Goal: Task Accomplishment & Management: Complete application form

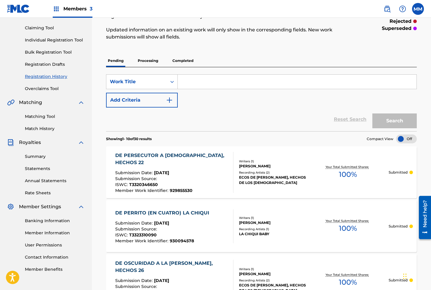
click at [239, 43] on div "Registration History Registration History is a record of new work submissions o…" at bounding box center [226, 17] width 240 height 59
click at [40, 39] on link "Individual Registration Tool" at bounding box center [55, 40] width 60 height 6
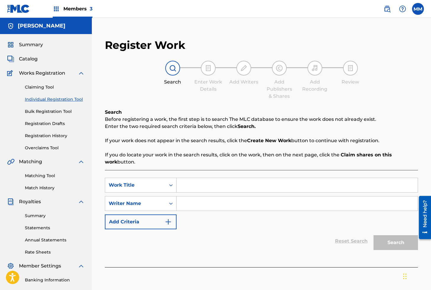
click at [28, 46] on span "Summary" at bounding box center [31, 44] width 24 height 7
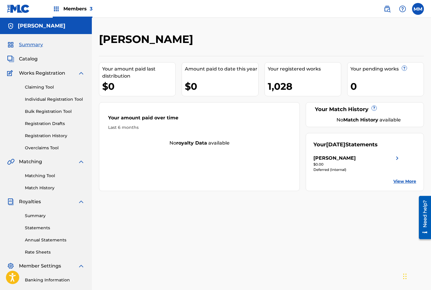
click at [47, 98] on link "Individual Registration Tool" at bounding box center [55, 99] width 60 height 6
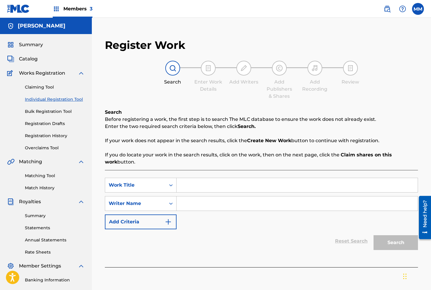
click at [193, 188] on input "Search Form" at bounding box center [297, 185] width 241 height 14
paste input "DE TI SALDRA EL GUIADOR (CB)"
type input "DE TI SALDRA EL GUIADOR (CB)"
click at [211, 199] on input "Search Form" at bounding box center [297, 204] width 241 height 14
type input "[PERSON_NAME]"
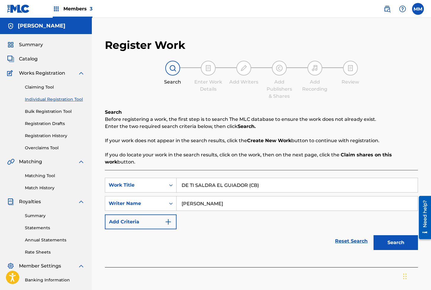
click at [396, 243] on button "Search" at bounding box center [396, 242] width 44 height 15
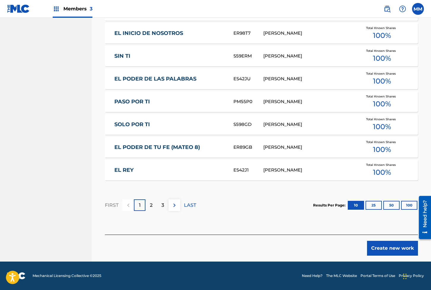
click at [385, 245] on button "Create new work" at bounding box center [392, 248] width 51 height 15
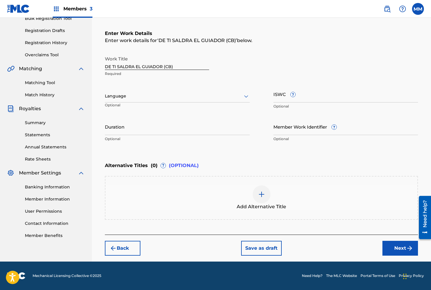
scroll to position [93, 0]
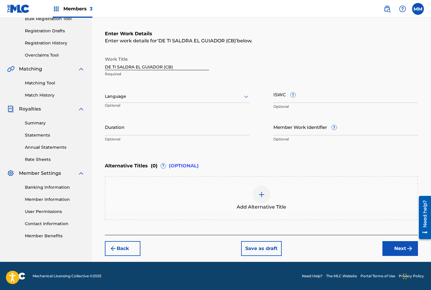
click at [277, 99] on input "ISWC ?" at bounding box center [346, 94] width 145 height 17
paste input "T3331228474"
type input "T3331228474"
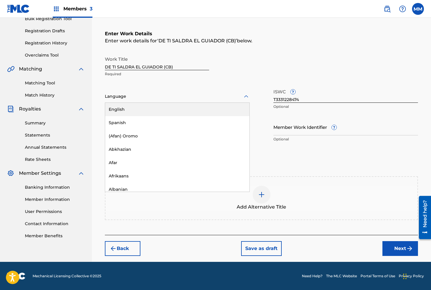
click at [143, 98] on div at bounding box center [177, 96] width 145 height 7
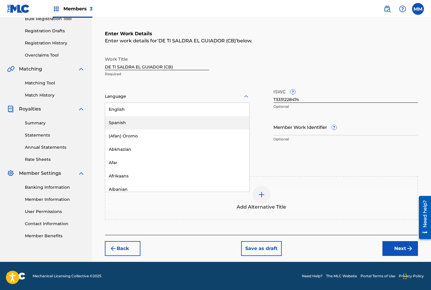
click at [126, 120] on div "Spanish" at bounding box center [177, 122] width 144 height 13
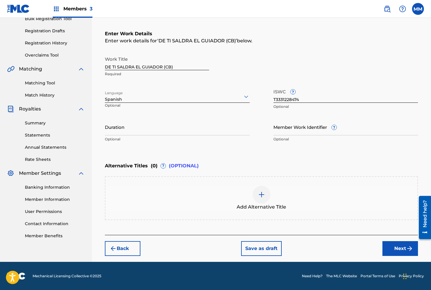
click at [294, 129] on input "Member Work Identifier ?" at bounding box center [346, 127] width 145 height 17
paste input "930618064"
type input "930618064"
click at [396, 251] on button "Next" at bounding box center [401, 248] width 36 height 15
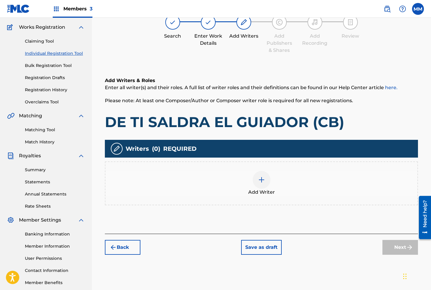
scroll to position [27, 0]
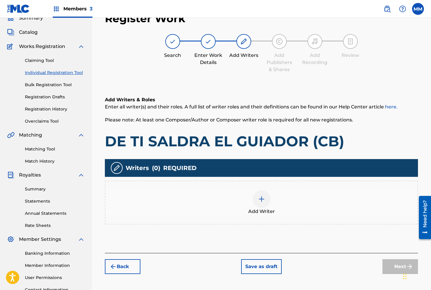
click at [260, 199] on img at bounding box center [261, 199] width 7 height 7
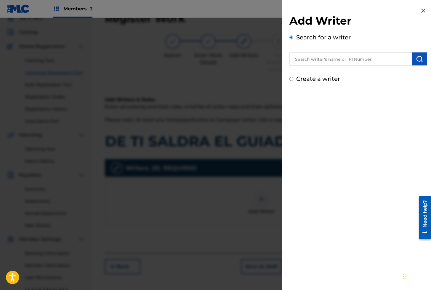
click at [323, 59] on input "text" at bounding box center [351, 58] width 123 height 13
paste input "01279306825"
type input "01279306825"
click at [417, 56] on img "submit" at bounding box center [419, 58] width 7 height 7
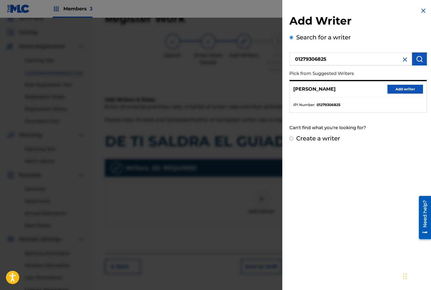
click at [404, 87] on button "Add writer" at bounding box center [406, 89] width 36 height 9
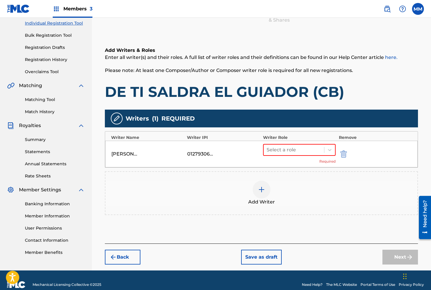
scroll to position [85, 0]
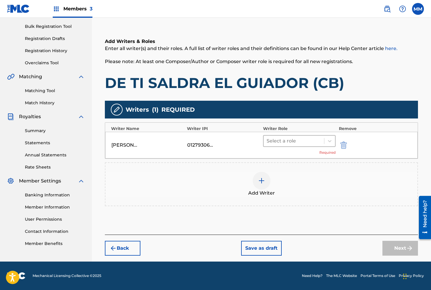
click at [279, 142] on div at bounding box center [294, 141] width 55 height 8
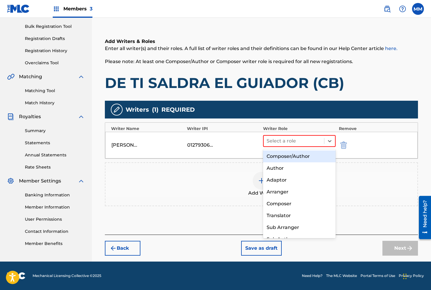
click at [279, 155] on div "Composer/Author" at bounding box center [299, 157] width 73 height 12
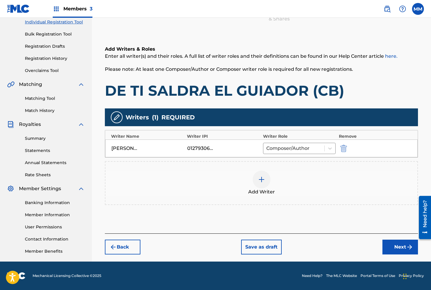
click at [394, 246] on button "Next" at bounding box center [401, 247] width 36 height 15
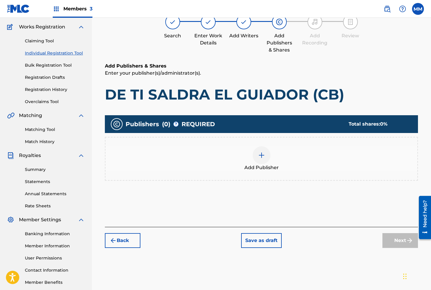
scroll to position [27, 0]
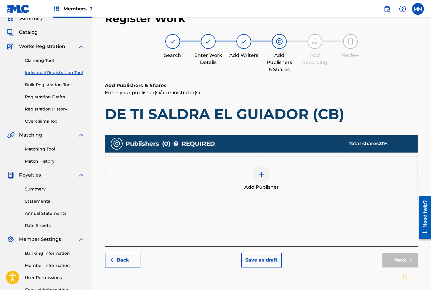
click at [257, 175] on div at bounding box center [262, 175] width 18 height 18
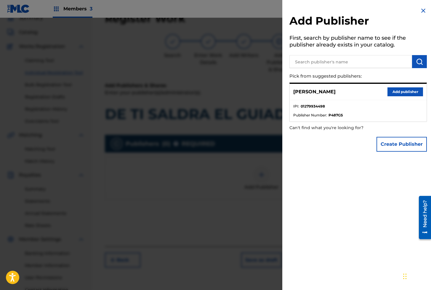
click at [399, 90] on button "Add publisher" at bounding box center [406, 91] width 36 height 9
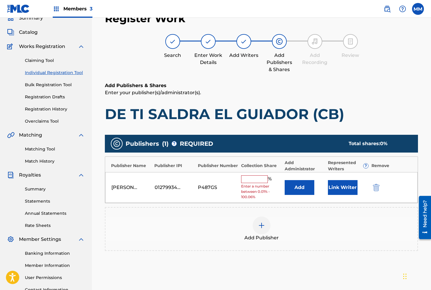
click at [338, 187] on button "Link Writer" at bounding box center [343, 187] width 30 height 15
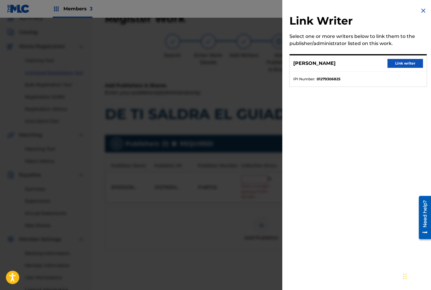
click at [398, 65] on button "Link writer" at bounding box center [406, 63] width 36 height 9
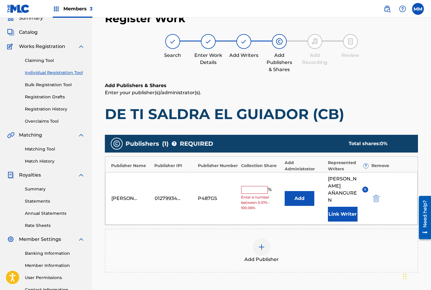
click at [256, 186] on input "text" at bounding box center [254, 190] width 27 height 8
type input "100"
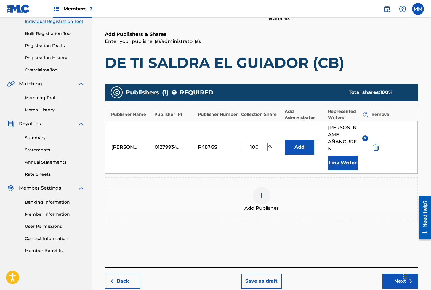
scroll to position [104, 0]
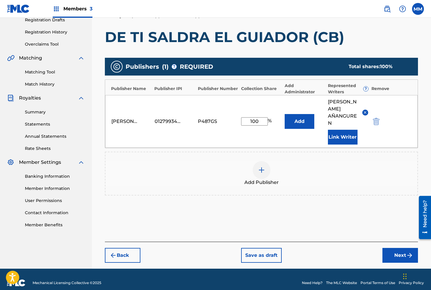
click at [404, 251] on button "Next" at bounding box center [401, 255] width 36 height 15
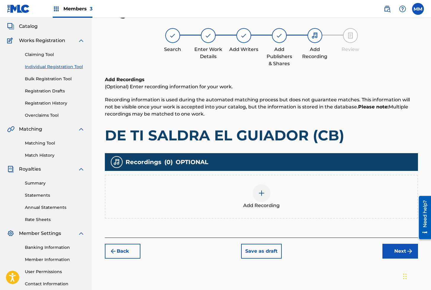
scroll to position [27, 0]
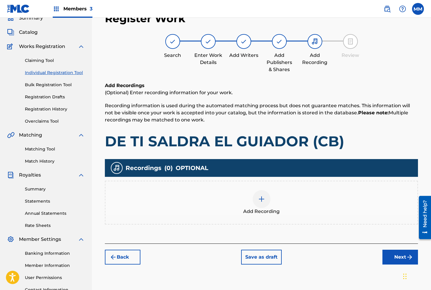
click at [261, 197] on img at bounding box center [261, 199] width 7 height 7
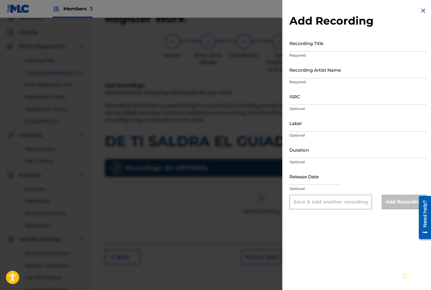
click at [301, 45] on input "Recording Title" at bounding box center [359, 43] width 138 height 17
paste input "DE TI SALDRA EL GUIADOR"
type input "DE TI SALDRA EL GUIADOR"
click at [308, 73] on input "Recording Artist Name" at bounding box center [359, 69] width 138 height 17
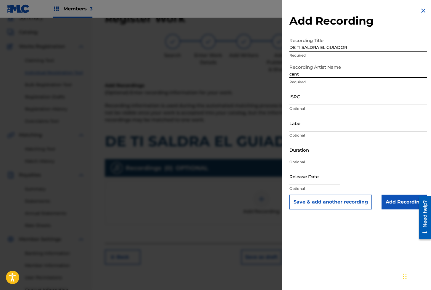
type input "Cantando la [DEMOGRAPHIC_DATA]"
click at [318, 100] on input "ISRC" at bounding box center [359, 96] width 138 height 17
paste input "GXBAV2144241"
type input "GXBAV2144241"
click at [396, 200] on input "Add Recording" at bounding box center [404, 202] width 45 height 15
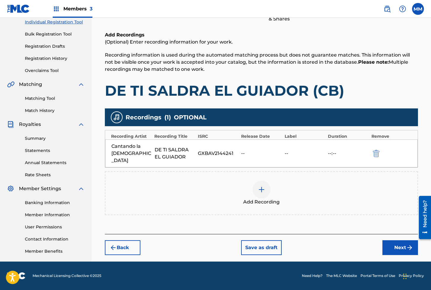
click at [394, 241] on button "Next" at bounding box center [401, 247] width 36 height 15
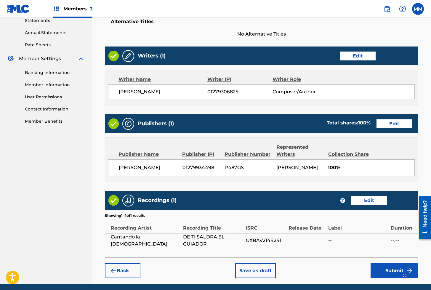
scroll to position [237, 0]
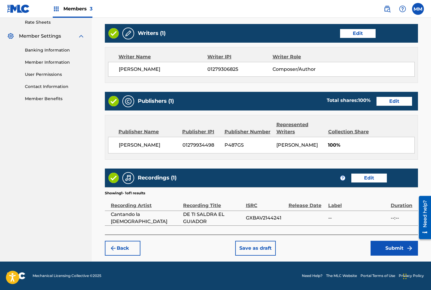
click at [389, 249] on button "Submit" at bounding box center [394, 248] width 47 height 15
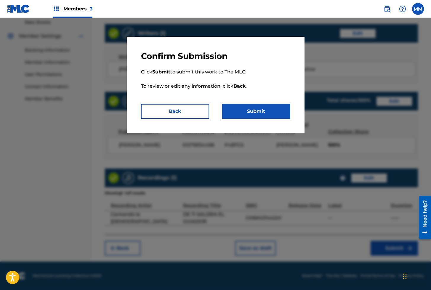
click at [256, 117] on button "Submit" at bounding box center [256, 111] width 68 height 15
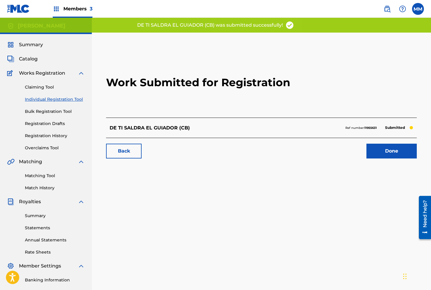
click at [379, 154] on link "Done" at bounding box center [392, 151] width 50 height 15
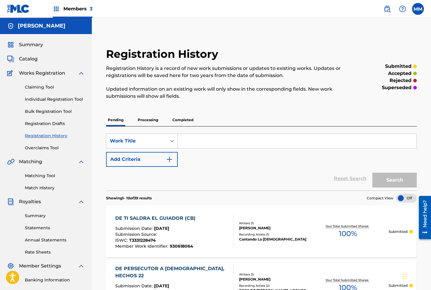
click at [43, 190] on link "Match History" at bounding box center [55, 188] width 60 height 6
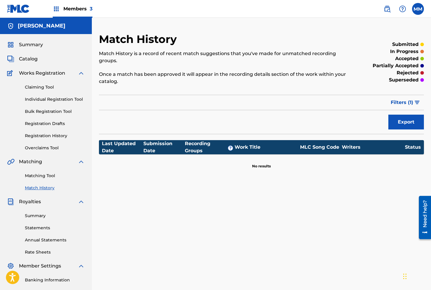
click at [37, 179] on div "Matching Tool Match History" at bounding box center [46, 178] width 78 height 26
click at [38, 178] on link "Matching Tool" at bounding box center [55, 176] width 60 height 6
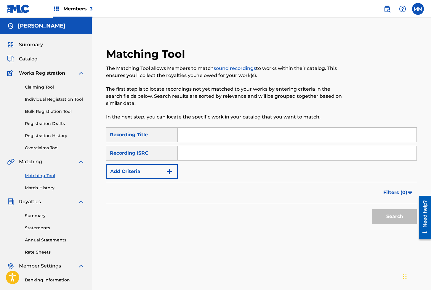
click at [207, 160] on input "Search Form" at bounding box center [297, 153] width 239 height 14
paste input "GXD7V2523418"
type input "GXD7V2523418"
click at [382, 217] on button "Search" at bounding box center [395, 216] width 44 height 15
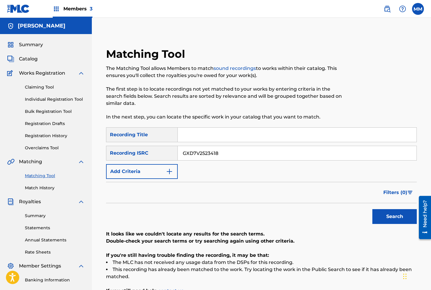
click at [47, 99] on link "Individual Registration Tool" at bounding box center [55, 99] width 60 height 6
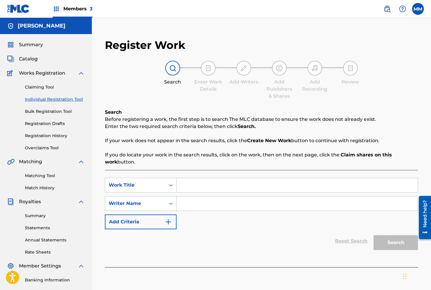
click at [196, 182] on input "Search Form" at bounding box center [297, 185] width 241 height 14
paste input "DEEP BLUE 00"
type input "DEEP BLUE 00"
click at [204, 203] on input "Search Form" at bounding box center [297, 204] width 241 height 14
type input "[PERSON_NAME]"
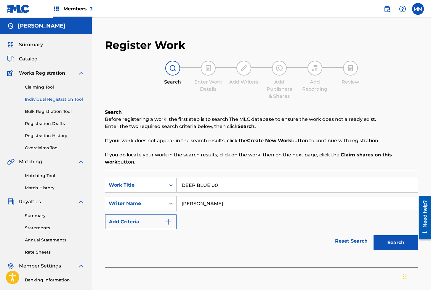
click at [385, 241] on button "Search" at bounding box center [396, 242] width 44 height 15
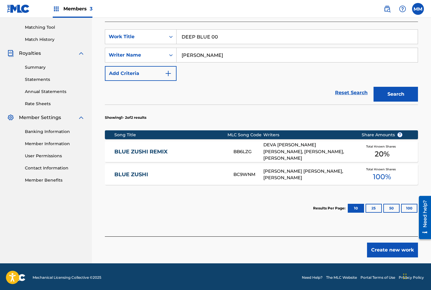
scroll to position [150, 0]
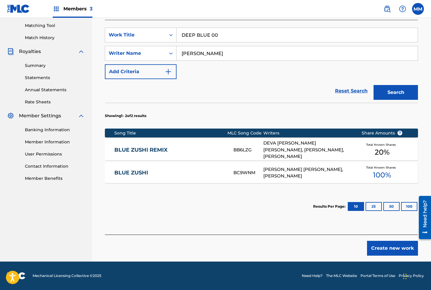
click at [391, 254] on button "Create new work" at bounding box center [392, 248] width 51 height 15
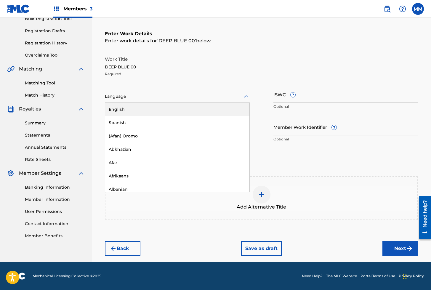
drag, startPoint x: 145, startPoint y: 98, endPoint x: 143, endPoint y: 102, distance: 5.2
click at [145, 98] on div at bounding box center [177, 96] width 145 height 7
click at [123, 112] on div "English" at bounding box center [177, 109] width 144 height 13
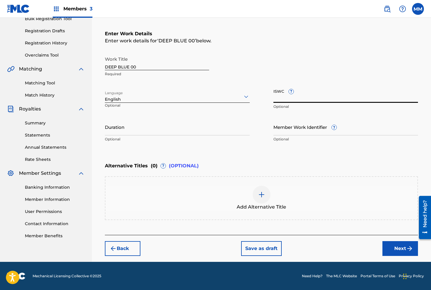
click at [287, 97] on input "ISWC ?" at bounding box center [346, 94] width 145 height 17
paste input "T3311072949"
type input "T3311072949"
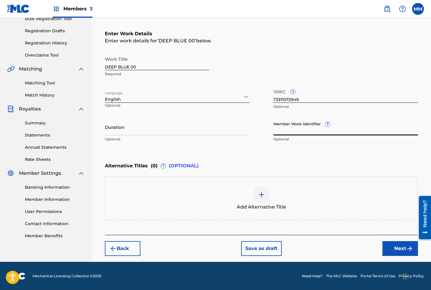
click at [299, 130] on input "Member Work Identifier ?" at bounding box center [346, 127] width 145 height 17
paste input "929070056"
type input "929070056"
click at [399, 247] on button "Next" at bounding box center [401, 248] width 36 height 15
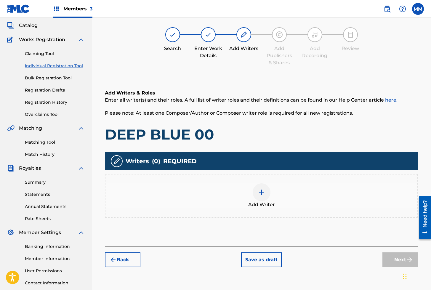
scroll to position [27, 0]
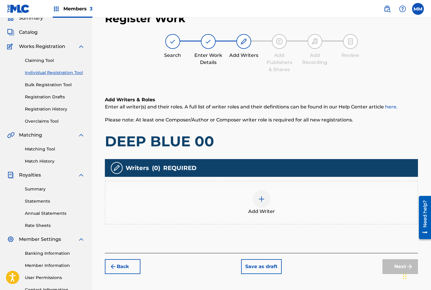
click at [263, 196] on img at bounding box center [261, 199] width 7 height 7
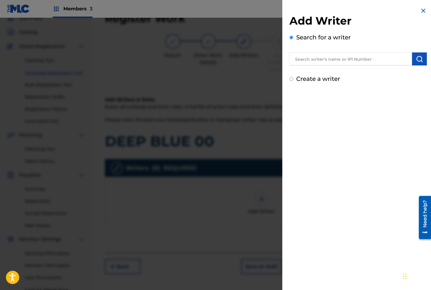
click at [324, 61] on input "text" at bounding box center [351, 58] width 123 height 13
paste input "01280563847"
type input "01280563847"
click at [417, 59] on img "submit" at bounding box center [419, 58] width 7 height 7
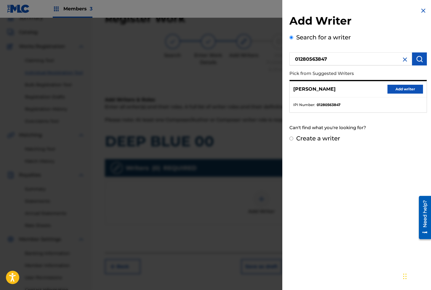
click at [404, 90] on button "Add writer" at bounding box center [406, 89] width 36 height 9
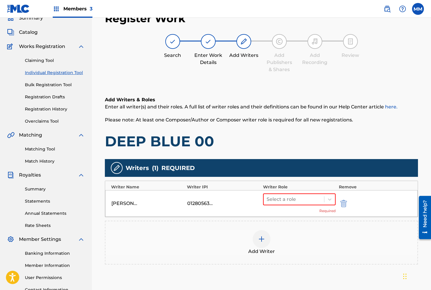
scroll to position [85, 0]
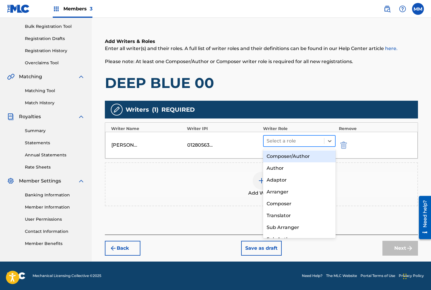
click at [278, 142] on div at bounding box center [294, 141] width 55 height 8
click at [280, 154] on div "Composer/Author" at bounding box center [299, 157] width 73 height 12
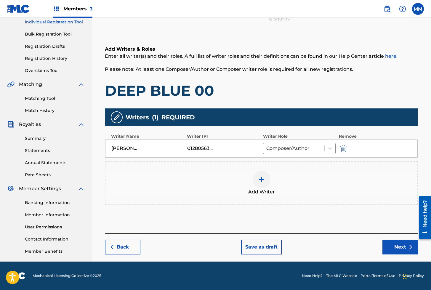
click at [397, 250] on button "Next" at bounding box center [401, 247] width 36 height 15
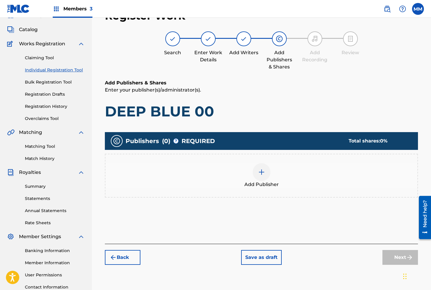
scroll to position [27, 0]
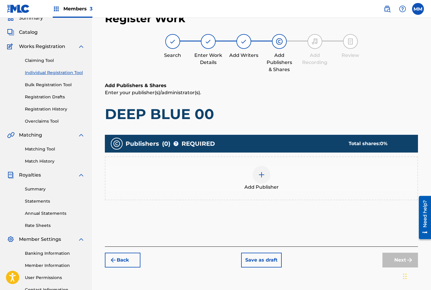
click at [259, 181] on div at bounding box center [262, 175] width 18 height 18
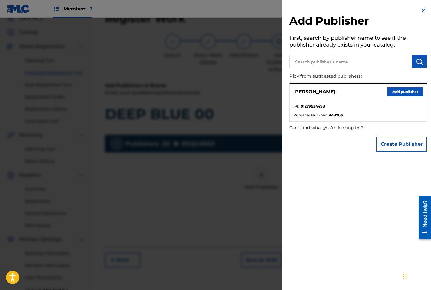
click at [395, 85] on div "[PERSON_NAME] Add publisher" at bounding box center [358, 92] width 137 height 16
click at [393, 92] on button "Add publisher" at bounding box center [406, 91] width 36 height 9
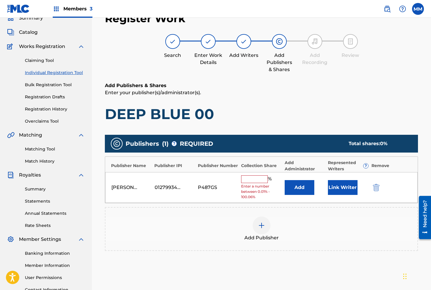
click at [337, 190] on button "Link Writer" at bounding box center [343, 187] width 30 height 15
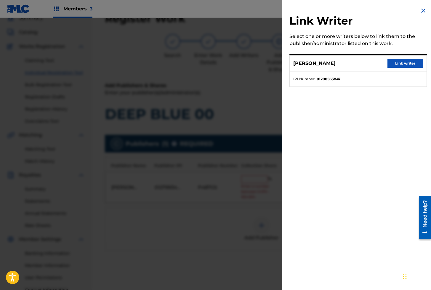
click at [402, 65] on button "Link writer" at bounding box center [406, 63] width 36 height 9
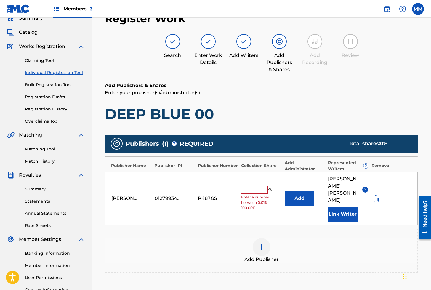
click at [260, 186] on input "text" at bounding box center [254, 190] width 27 height 8
type input "100"
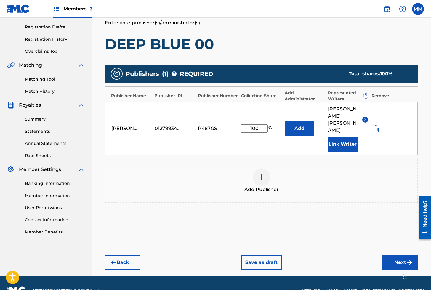
click at [401, 255] on button "Next" at bounding box center [401, 262] width 36 height 15
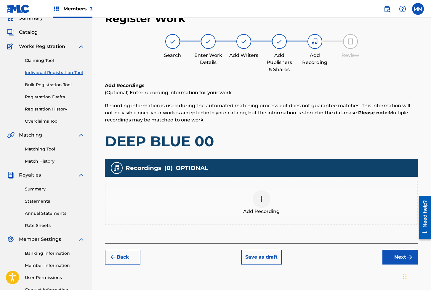
click at [265, 196] on img at bounding box center [261, 199] width 7 height 7
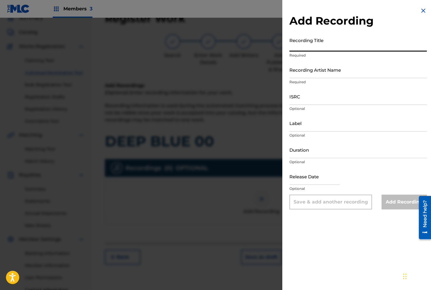
click at [317, 47] on input "Recording Title" at bounding box center [359, 43] width 138 height 17
paste input "DEEP BLUE 00"
type input "DEEP BLUE 00"
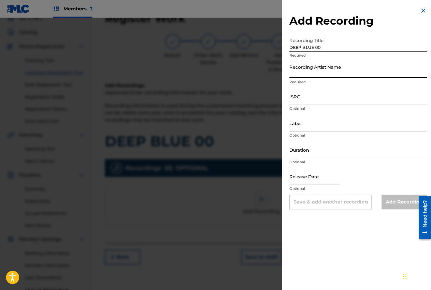
click at [308, 68] on input "Recording Artist Name" at bounding box center [359, 69] width 138 height 17
paste input "Benetton Band"
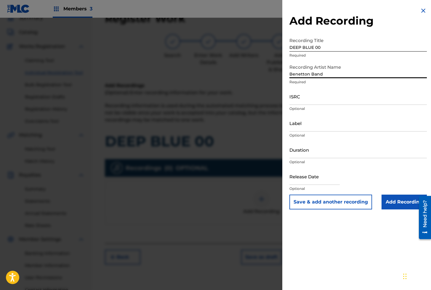
type input "Benetton Band"
click at [313, 95] on input "ISRC" at bounding box center [359, 96] width 138 height 17
paste input "GXD7V2523418"
type input "GXD7V2523418"
click at [400, 205] on input "Add Recording" at bounding box center [404, 202] width 45 height 15
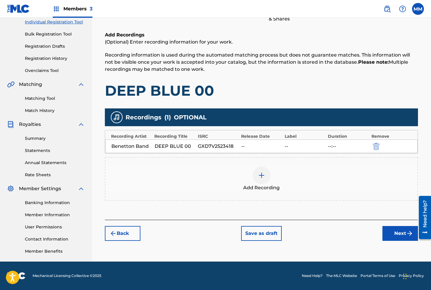
click at [393, 238] on button "Next" at bounding box center [401, 233] width 36 height 15
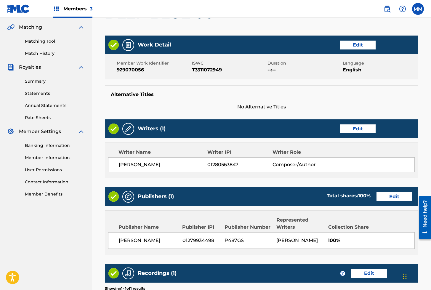
scroll to position [229, 0]
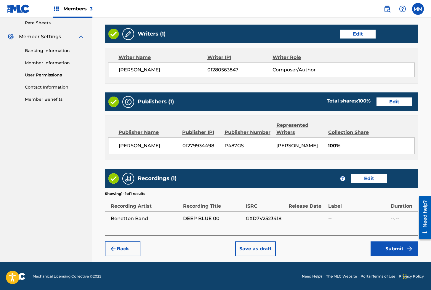
click at [388, 253] on button "Submit" at bounding box center [394, 249] width 47 height 15
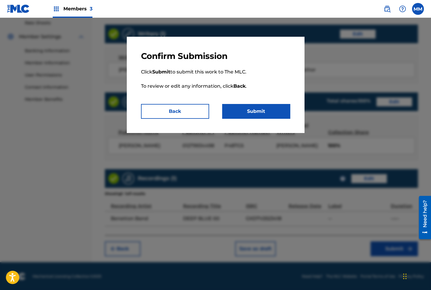
click at [250, 113] on button "Submit" at bounding box center [256, 111] width 68 height 15
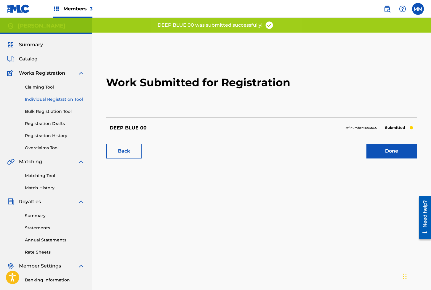
click at [380, 146] on link "Done" at bounding box center [392, 151] width 50 height 15
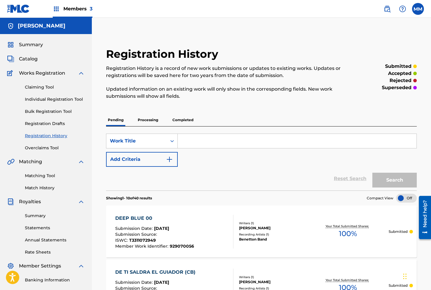
click at [51, 100] on link "Individual Registration Tool" at bounding box center [55, 99] width 60 height 6
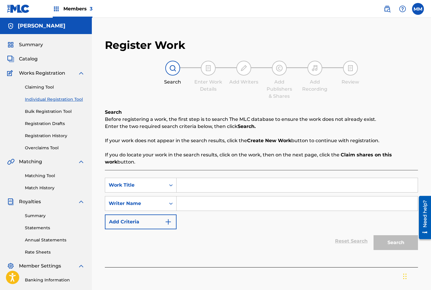
click at [196, 186] on input "Search Form" at bounding box center [297, 185] width 241 height 14
paste input "DEEP SERENITY"
type input "DEEP SERENITY"
click at [202, 203] on input "Search Form" at bounding box center [297, 204] width 241 height 14
type input "[PERSON_NAME]"
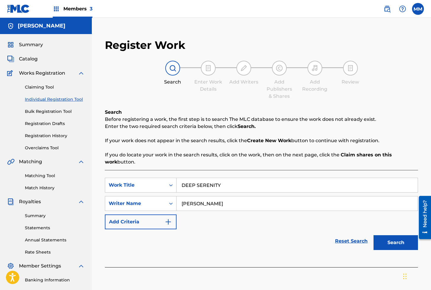
click at [407, 242] on button "Search" at bounding box center [396, 242] width 44 height 15
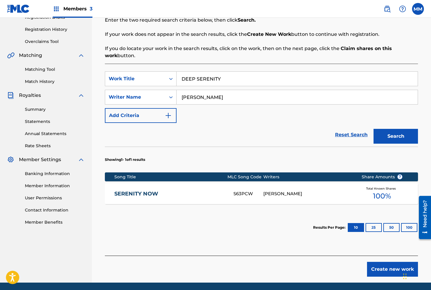
click at [385, 272] on button "Create new work" at bounding box center [392, 269] width 51 height 15
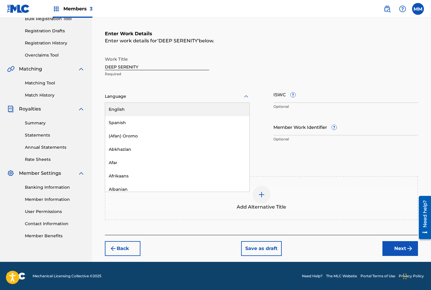
click at [138, 102] on div "Language" at bounding box center [177, 96] width 145 height 12
click at [120, 110] on div "English" at bounding box center [177, 109] width 144 height 13
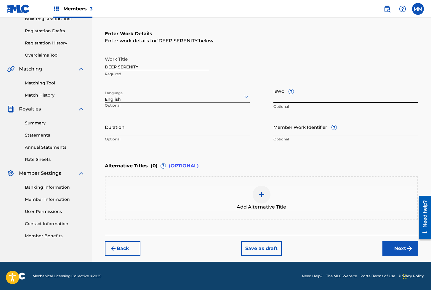
click at [281, 98] on input "ISWC ?" at bounding box center [346, 94] width 145 height 17
paste input "T3311481291"
type input "T3311481291"
click at [295, 124] on input "Member Work Identifier ?" at bounding box center [346, 127] width 145 height 17
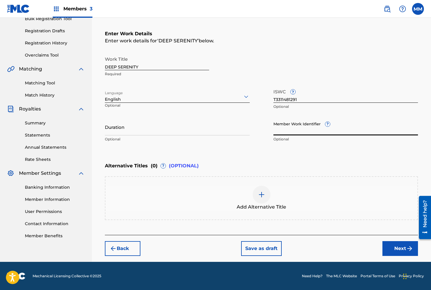
paste input "929096115"
type input "929096115"
click at [396, 247] on button "Next" at bounding box center [401, 248] width 36 height 15
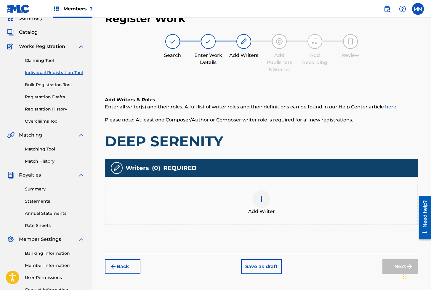
scroll to position [27, 0]
click at [265, 200] on div at bounding box center [262, 199] width 18 height 18
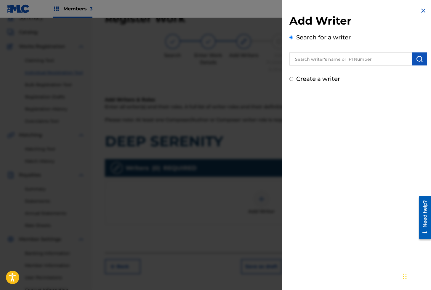
click at [317, 58] on input "text" at bounding box center [351, 58] width 123 height 13
paste input "01279934596"
type input "01279934596"
click at [413, 58] on button "submit" at bounding box center [419, 58] width 15 height 13
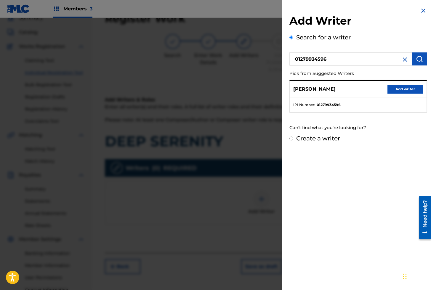
click at [397, 88] on button "Add writer" at bounding box center [406, 89] width 36 height 9
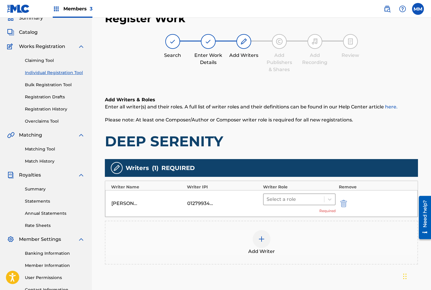
click at [280, 203] on div at bounding box center [294, 199] width 55 height 8
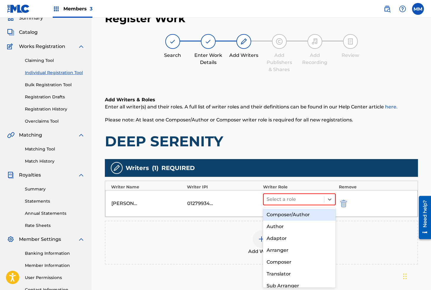
click at [281, 213] on div "Composer/Author" at bounding box center [299, 215] width 73 height 12
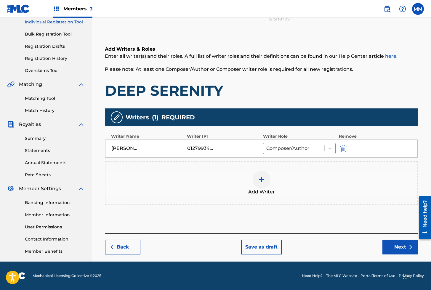
click at [398, 249] on button "Next" at bounding box center [401, 247] width 36 height 15
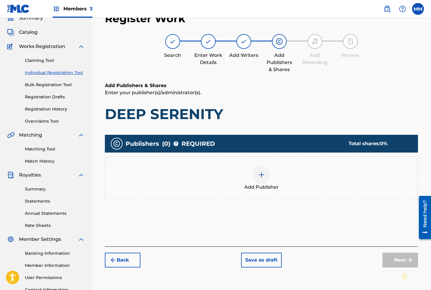
click at [266, 176] on div at bounding box center [262, 175] width 18 height 18
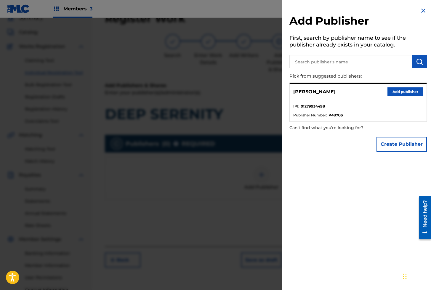
click at [403, 93] on button "Add publisher" at bounding box center [406, 91] width 36 height 9
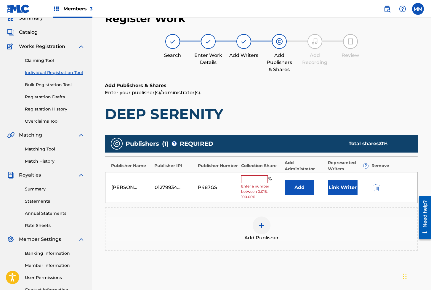
click at [347, 189] on button "Link Writer" at bounding box center [343, 187] width 30 height 15
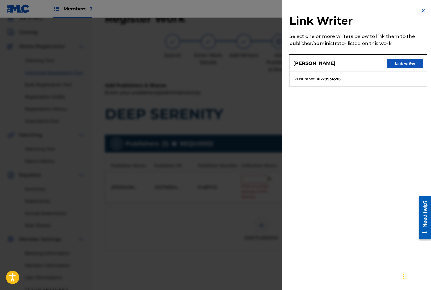
click at [401, 60] on button "Link writer" at bounding box center [406, 63] width 36 height 9
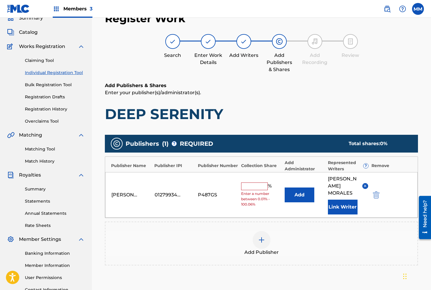
click at [252, 184] on input "text" at bounding box center [254, 187] width 27 height 8
type input "100"
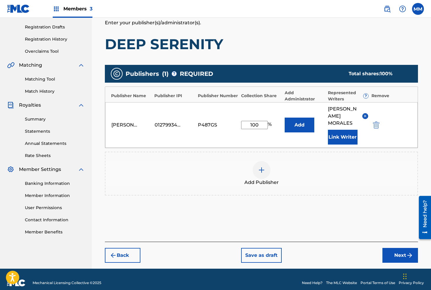
click at [396, 252] on button "Next" at bounding box center [401, 255] width 36 height 15
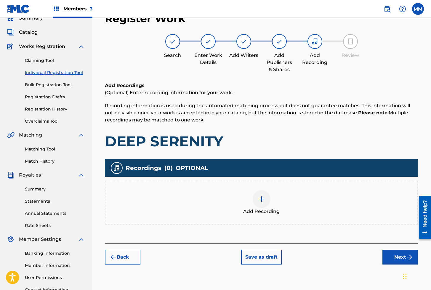
click at [267, 203] on div at bounding box center [262, 199] width 18 height 18
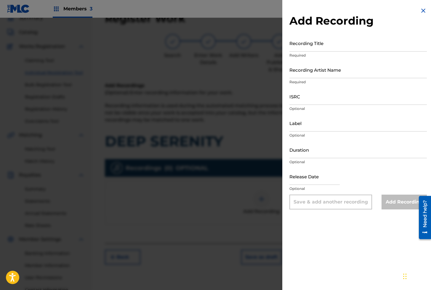
click at [308, 48] on input "Recording Title" at bounding box center [359, 43] width 138 height 17
paste input "DEEP SERENITY"
type input "DEEP SERENITY"
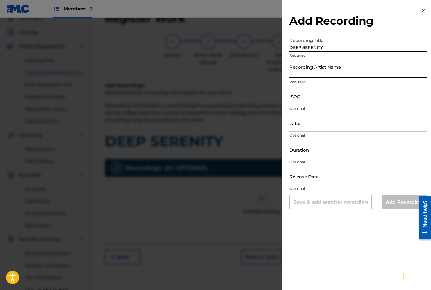
click at [301, 72] on input "Recording Artist Name" at bounding box center [359, 69] width 138 height 17
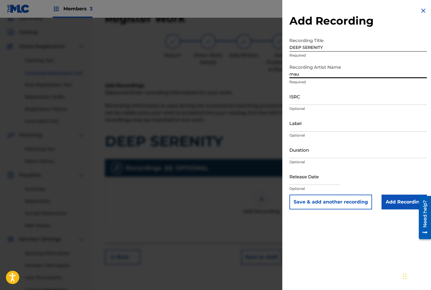
type input "[PERSON_NAME]"
click at [309, 96] on input "ISRC" at bounding box center [359, 96] width 138 height 17
paste input "QZZ972409411"
type input "QZZ972409411"
click at [401, 205] on input "Add Recording" at bounding box center [404, 202] width 45 height 15
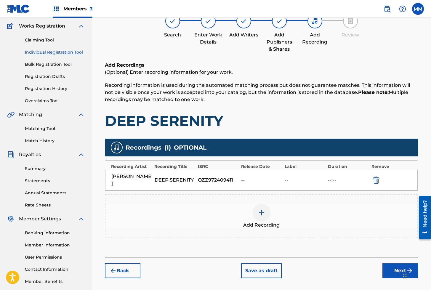
scroll to position [77, 0]
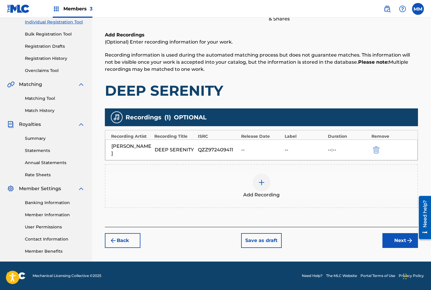
click at [402, 243] on button "Next" at bounding box center [401, 240] width 36 height 15
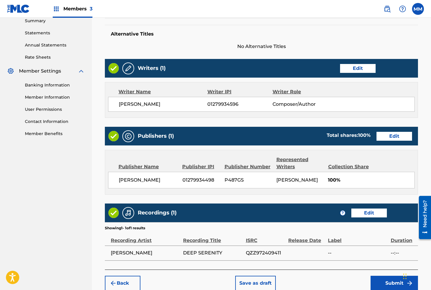
scroll to position [237, 0]
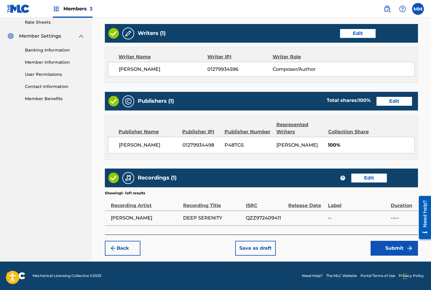
click at [394, 248] on button "Submit" at bounding box center [394, 248] width 47 height 15
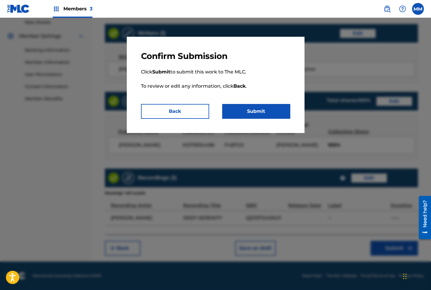
click at [261, 111] on button "Submit" at bounding box center [256, 111] width 68 height 15
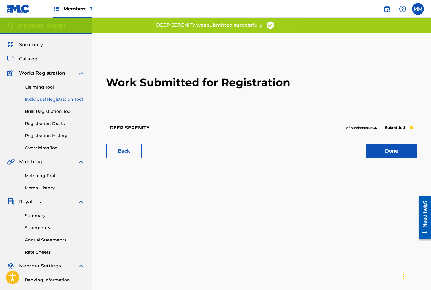
click at [395, 154] on link "Done" at bounding box center [392, 151] width 50 height 15
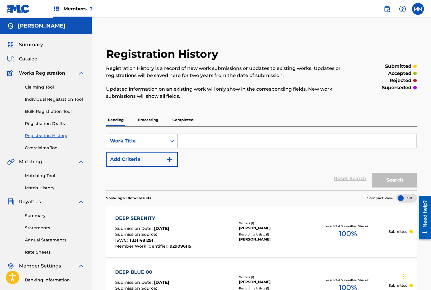
click at [48, 99] on link "Individual Registration Tool" at bounding box center [55, 99] width 60 height 6
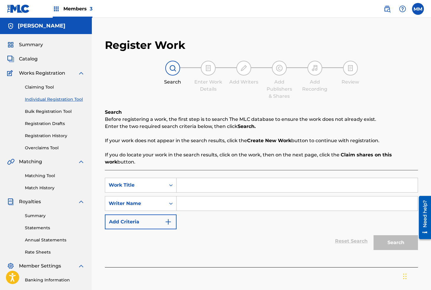
click at [201, 187] on input "Search Form" at bounding box center [297, 185] width 241 height 14
paste input "DEJA"
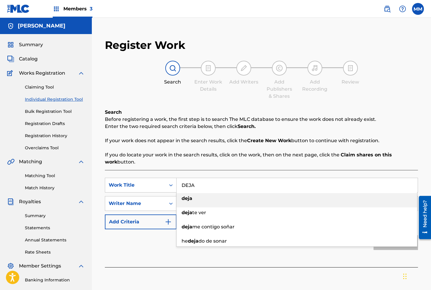
click at [192, 204] on li "deja" at bounding box center [297, 200] width 241 height 14
type input "deja"
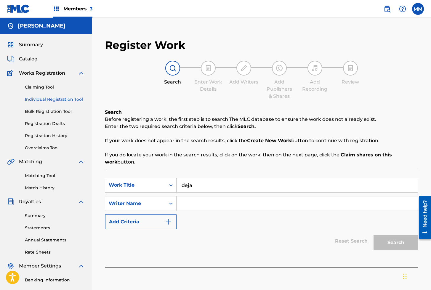
click at [208, 189] on input "deja" at bounding box center [297, 185] width 241 height 14
click at [208, 235] on div "Reset Search Search" at bounding box center [261, 241] width 313 height 24
click at [188, 203] on input "Search Form" at bounding box center [297, 204] width 241 height 14
click at [229, 204] on input "[PERSON_NAME]" at bounding box center [297, 204] width 241 height 14
click at [400, 241] on button "Search" at bounding box center [396, 242] width 44 height 15
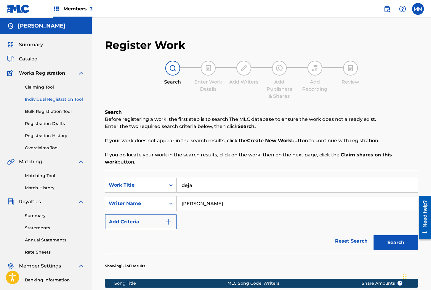
click at [217, 200] on input "[PERSON_NAME]" at bounding box center [297, 204] width 241 height 14
type input "[PERSON_NAME]"
click at [392, 237] on button "Search" at bounding box center [396, 242] width 44 height 15
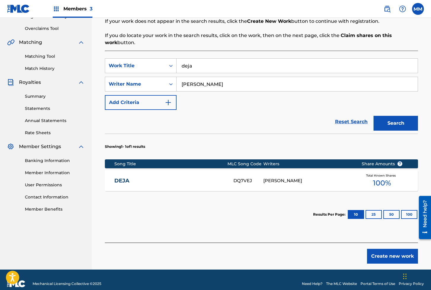
scroll to position [127, 0]
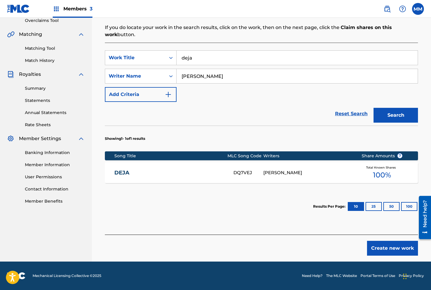
click at [275, 175] on div "[PERSON_NAME]" at bounding box center [308, 173] width 89 height 7
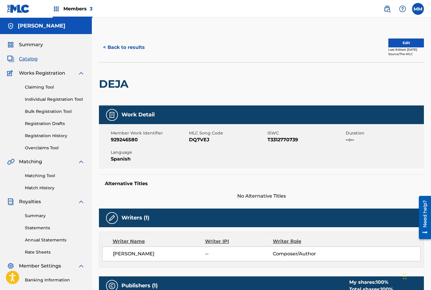
click at [47, 99] on link "Individual Registration Tool" at bounding box center [55, 99] width 60 height 6
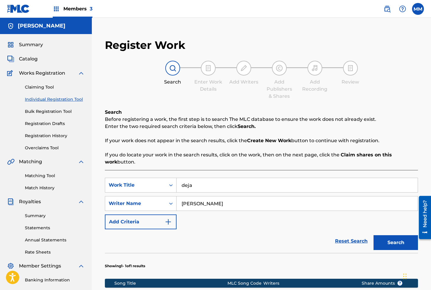
click at [201, 186] on input "deja" at bounding box center [297, 185] width 241 height 14
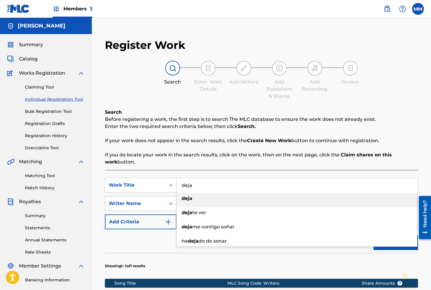
paste input "DEJARAS SANGRANDO UN CORAZON"
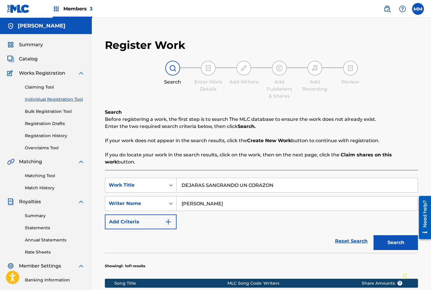
type input "DEJARAS SANGRANDO UN CORAZON"
click at [224, 206] on input "[PERSON_NAME]" at bounding box center [297, 204] width 241 height 14
click at [223, 207] on input "[PERSON_NAME]" at bounding box center [297, 204] width 241 height 14
type input "[PERSON_NAME]"
click at [391, 245] on button "Search" at bounding box center [396, 242] width 44 height 15
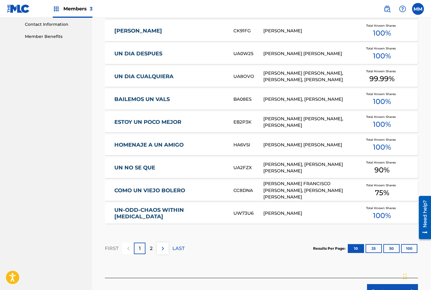
scroll to position [336, 0]
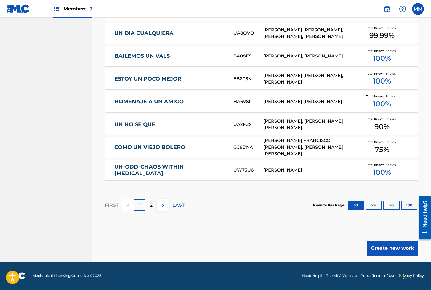
click at [377, 244] on button "Create new work" at bounding box center [392, 248] width 51 height 15
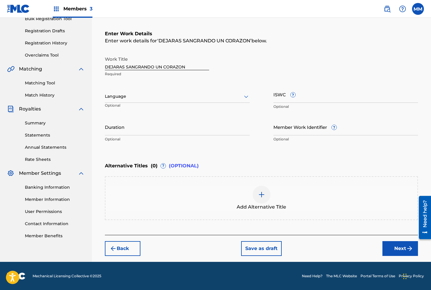
click at [129, 89] on div "Language Optional" at bounding box center [177, 99] width 145 height 27
click at [119, 96] on div at bounding box center [177, 96] width 145 height 7
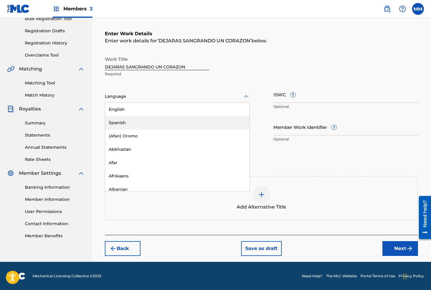
click at [119, 122] on div "Spanish" at bounding box center [177, 122] width 144 height 13
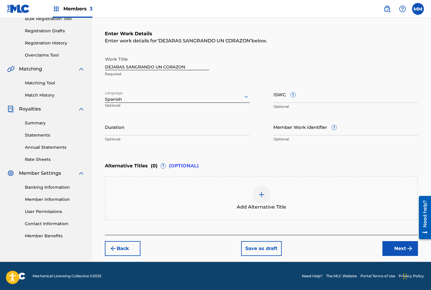
click at [283, 96] on input "ISWC ?" at bounding box center [346, 94] width 145 height 17
paste input "T3312131178"
type input "T3312131178"
click at [292, 129] on input "Member Work Identifier ?" at bounding box center [346, 127] width 145 height 17
paste input "929194019"
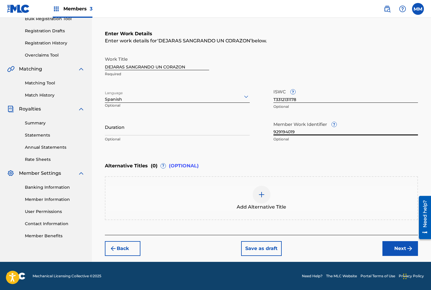
type input "929194019"
click at [391, 249] on button "Next" at bounding box center [401, 248] width 36 height 15
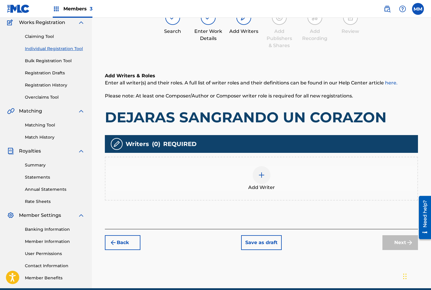
scroll to position [27, 0]
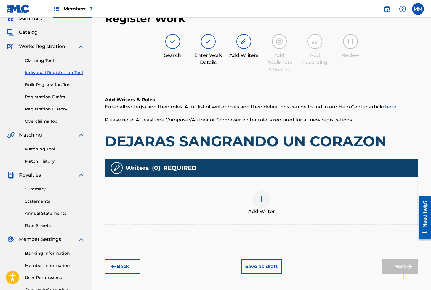
click at [261, 200] on img at bounding box center [261, 199] width 7 height 7
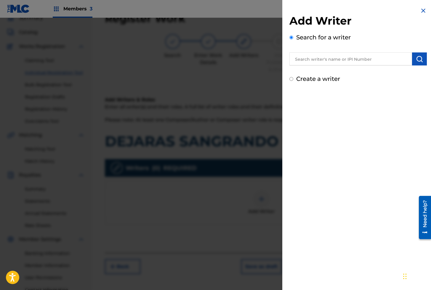
click at [317, 60] on input "text" at bounding box center [351, 58] width 123 height 13
paste input "01280563847"
type input "01280563847"
click at [419, 62] on img "submit" at bounding box center [419, 58] width 7 height 7
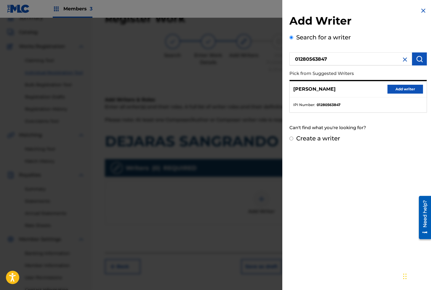
click at [398, 90] on button "Add writer" at bounding box center [406, 89] width 36 height 9
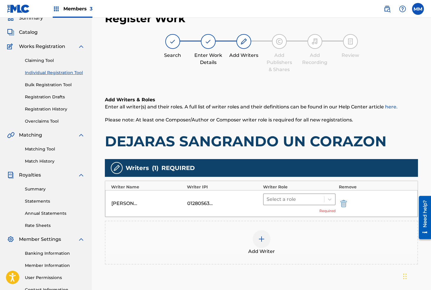
click at [292, 201] on div at bounding box center [294, 199] width 55 height 8
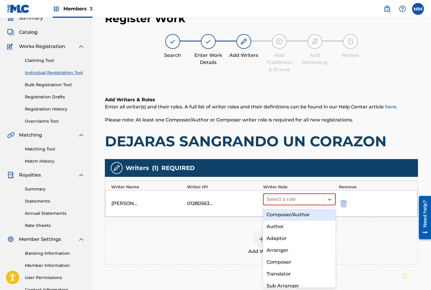
click at [286, 214] on div "Composer/Author" at bounding box center [299, 215] width 73 height 12
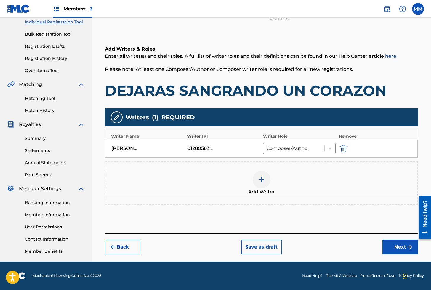
click at [394, 245] on button "Next" at bounding box center [401, 247] width 36 height 15
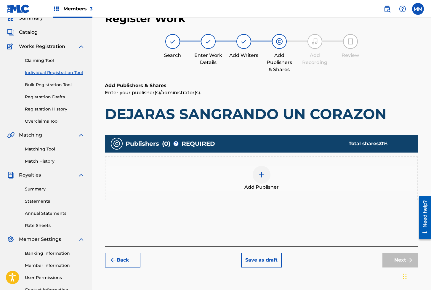
click at [259, 173] on img at bounding box center [261, 174] width 7 height 7
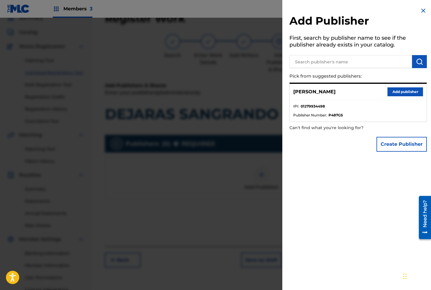
click at [384, 90] on div "[PERSON_NAME] Add publisher" at bounding box center [358, 92] width 137 height 16
click at [392, 90] on button "Add publisher" at bounding box center [406, 91] width 36 height 9
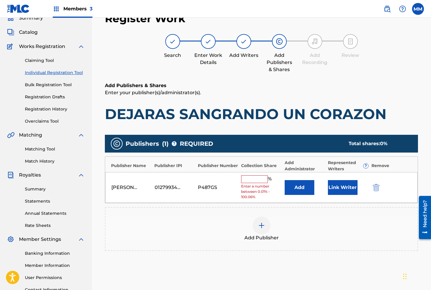
click at [332, 190] on button "Link Writer" at bounding box center [343, 187] width 30 height 15
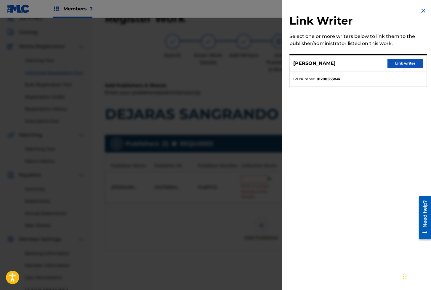
click at [409, 62] on button "Link writer" at bounding box center [406, 63] width 36 height 9
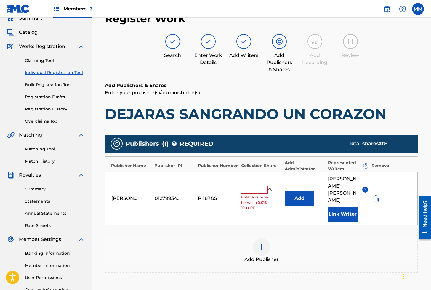
click at [259, 186] on input "text" at bounding box center [254, 190] width 27 height 8
type input "100"
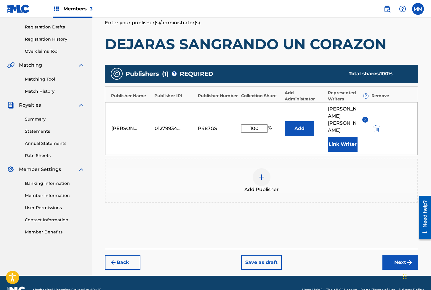
click at [391, 255] on button "Next" at bounding box center [401, 262] width 36 height 15
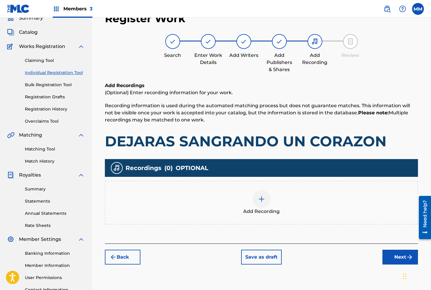
click at [259, 193] on div at bounding box center [262, 199] width 18 height 18
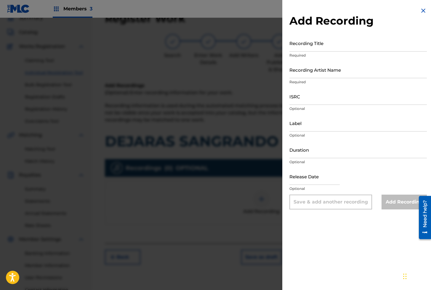
click at [323, 52] on div "Recording Title Required" at bounding box center [359, 48] width 138 height 27
click at [321, 47] on input "Recording Title" at bounding box center [359, 43] width 138 height 17
paste input "DEJARAS SANGRANDO UN CORAZON"
type input "DEJARAS SANGRANDO UN CORAZON"
click at [317, 71] on input "Recording Artist Name" at bounding box center [359, 69] width 138 height 17
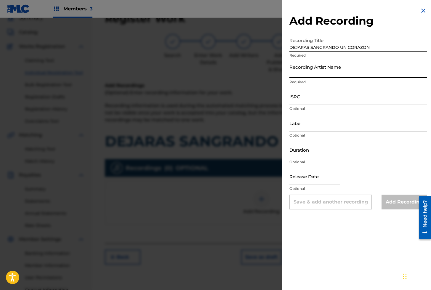
paste input "[PERSON_NAME] Subterránea"
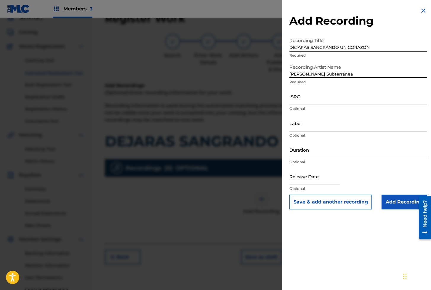
type input "[PERSON_NAME] Subterránea"
click at [308, 101] on input "ISRC" at bounding box center [359, 96] width 138 height 17
paste input "ES64E2312501"
type input "ES64E2312501"
click at [398, 208] on input "Add Recording" at bounding box center [404, 202] width 45 height 15
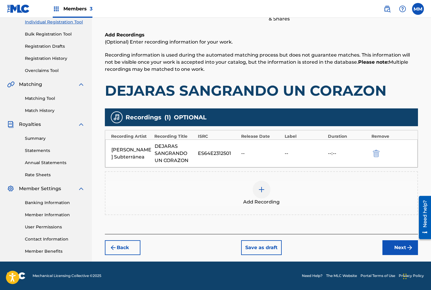
click at [391, 241] on button "Next" at bounding box center [401, 247] width 36 height 15
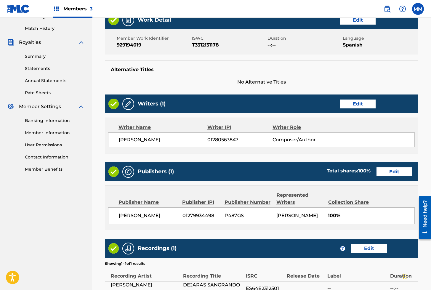
scroll to position [229, 0]
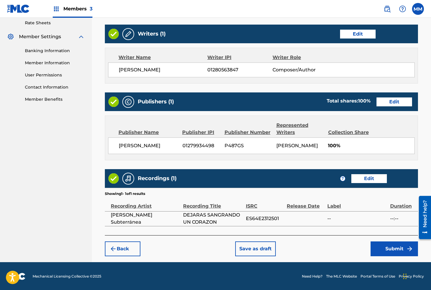
click at [385, 251] on button "Submit" at bounding box center [394, 249] width 47 height 15
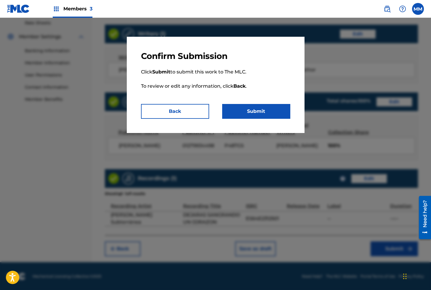
click at [252, 114] on button "Submit" at bounding box center [256, 111] width 68 height 15
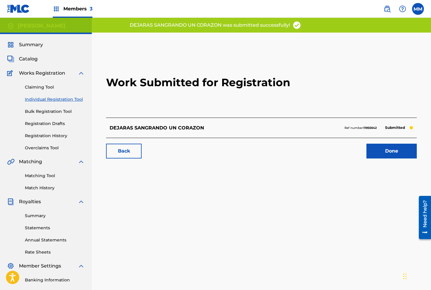
click at [382, 150] on link "Done" at bounding box center [392, 151] width 50 height 15
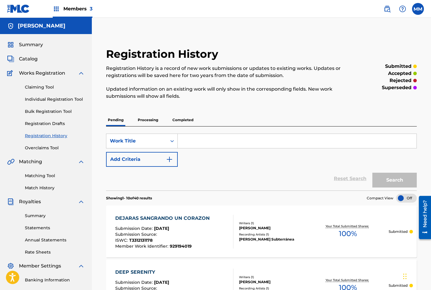
click at [63, 97] on link "Individual Registration Tool" at bounding box center [55, 99] width 60 height 6
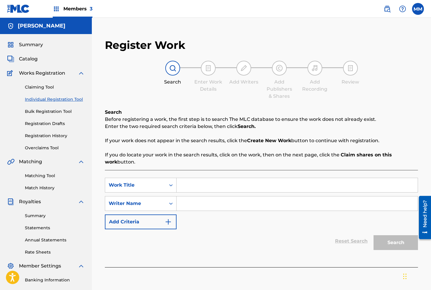
click at [206, 181] on input "Search Form" at bounding box center [297, 185] width 241 height 14
paste input "DEL BARRIO AL LUJO"
type input "DEL BARRIO AL LUJO"
click at [208, 202] on input "Search Form" at bounding box center [297, 204] width 241 height 14
type input "[PERSON_NAME]"
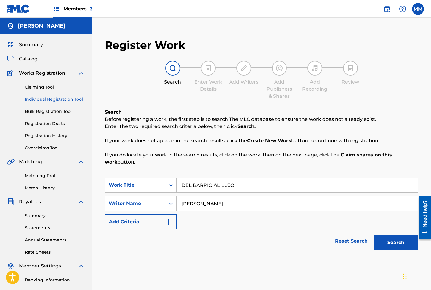
click at [385, 242] on button "Search" at bounding box center [396, 242] width 44 height 15
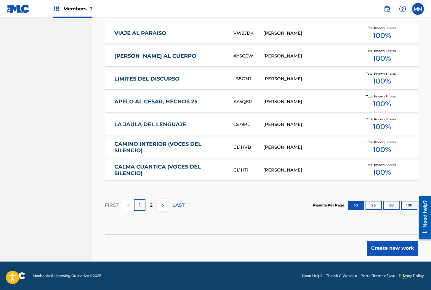
click at [393, 250] on button "Create new work" at bounding box center [392, 248] width 51 height 15
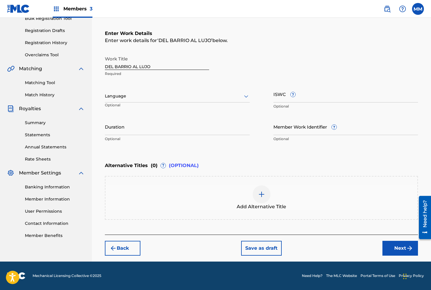
scroll to position [93, 0]
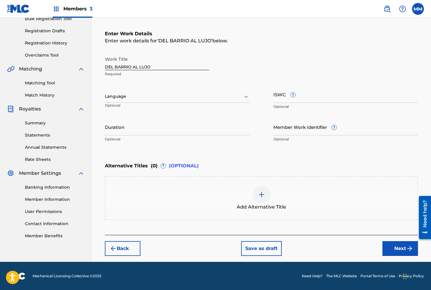
click at [125, 95] on div at bounding box center [177, 96] width 145 height 7
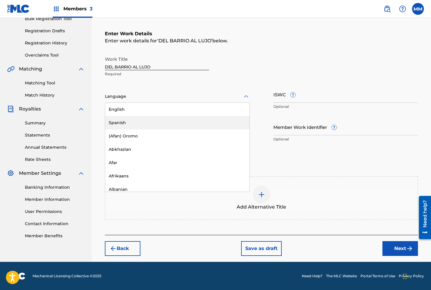
click at [117, 121] on div "Spanish" at bounding box center [177, 122] width 144 height 13
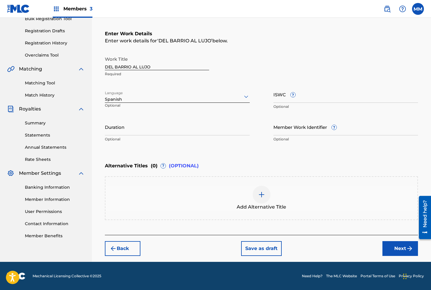
click at [275, 94] on input "ISWC ?" at bounding box center [346, 94] width 145 height 17
paste input "T3310369809"
type input "T3310369809"
click at [290, 130] on input "Member Work Identifier ?" at bounding box center [346, 127] width 145 height 17
paste input "929038425"
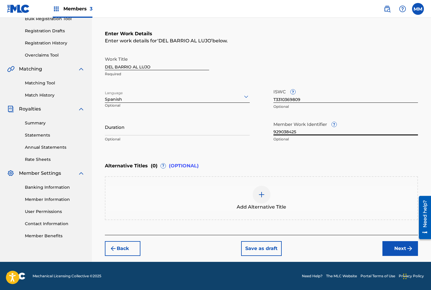
type input "929038425"
click at [396, 245] on button "Next" at bounding box center [401, 248] width 36 height 15
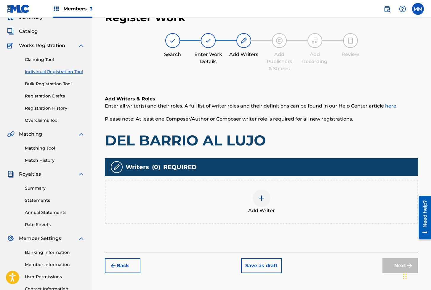
scroll to position [27, 0]
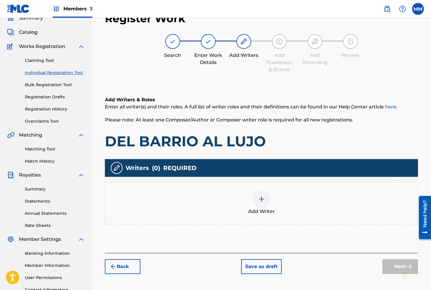
click at [264, 198] on img at bounding box center [261, 199] width 7 height 7
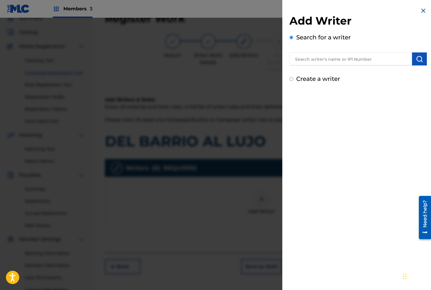
click at [310, 57] on input "text" at bounding box center [351, 58] width 123 height 13
paste input "01279306825"
type input "01279306825"
click at [416, 61] on img "submit" at bounding box center [419, 58] width 7 height 7
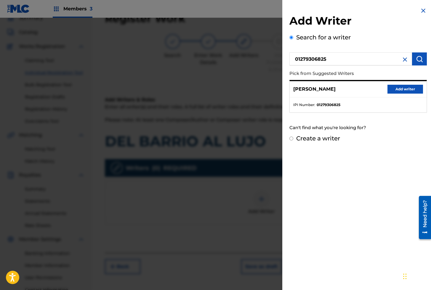
click at [406, 88] on button "Add writer" at bounding box center [406, 89] width 36 height 9
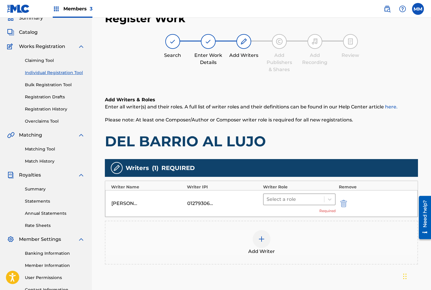
click at [284, 204] on div "Select a role" at bounding box center [294, 199] width 61 height 11
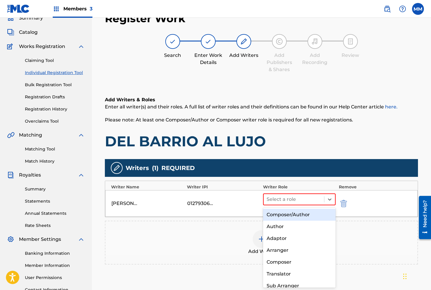
click at [291, 217] on div "Composer/Author" at bounding box center [299, 215] width 73 height 12
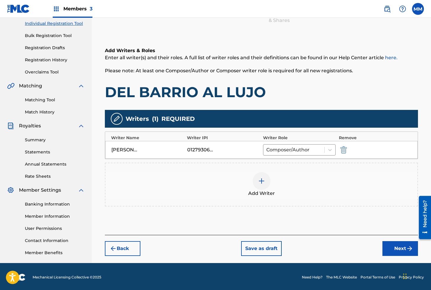
scroll to position [77, 0]
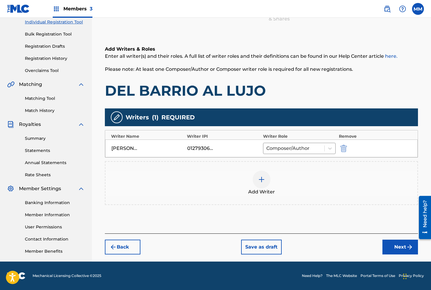
click at [404, 251] on button "Next" at bounding box center [401, 247] width 36 height 15
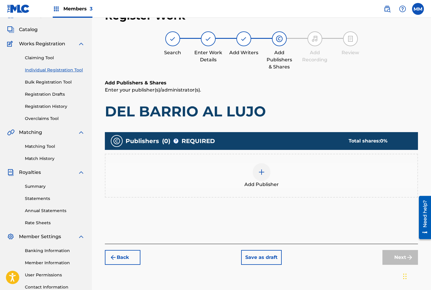
scroll to position [27, 0]
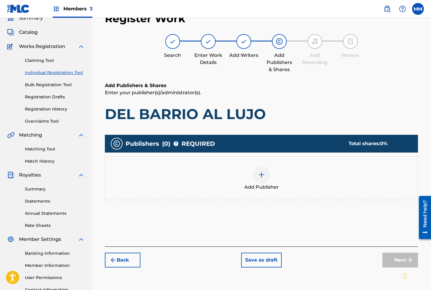
click at [260, 171] on img at bounding box center [261, 174] width 7 height 7
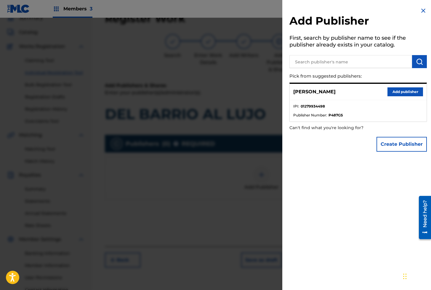
click at [397, 92] on button "Add publisher" at bounding box center [406, 91] width 36 height 9
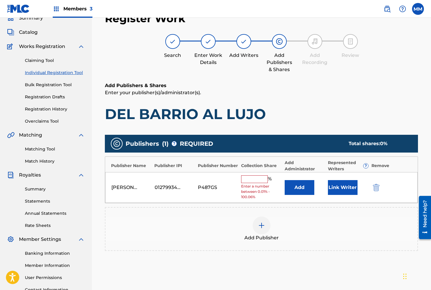
click at [339, 187] on button "Link Writer" at bounding box center [343, 187] width 30 height 15
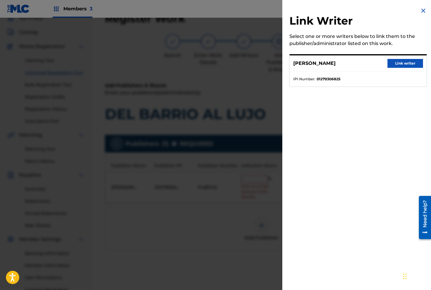
click at [405, 64] on button "Link writer" at bounding box center [406, 63] width 36 height 9
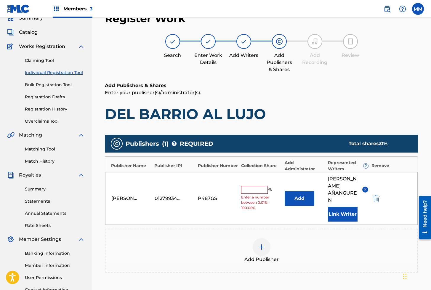
click at [254, 187] on input "text" at bounding box center [254, 190] width 27 height 8
type input "100"
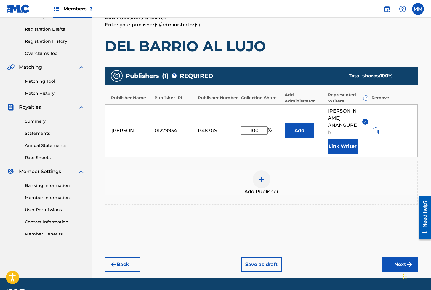
scroll to position [104, 0]
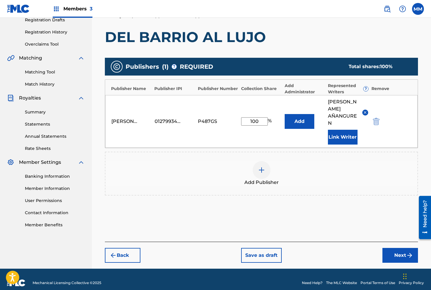
click at [396, 248] on button "Next" at bounding box center [401, 255] width 36 height 15
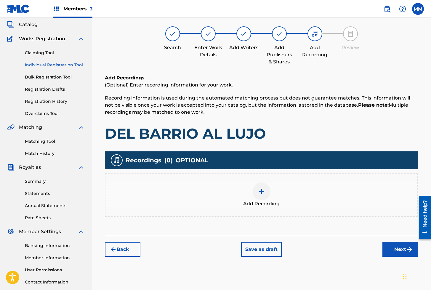
scroll to position [27, 0]
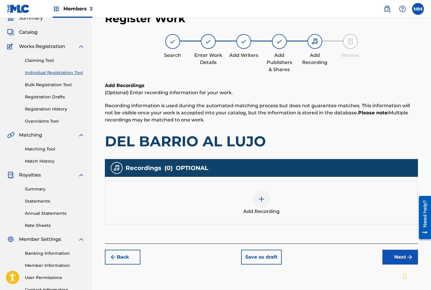
click at [262, 201] on img at bounding box center [261, 199] width 7 height 7
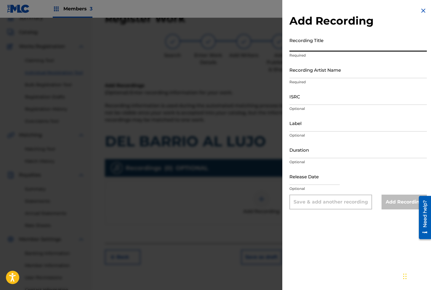
click at [307, 42] on input "Recording Title" at bounding box center [359, 43] width 138 height 17
paste input "DEL BARRIO AL LUJO"
type input "DEL BARRIO AL LUJO"
click at [319, 73] on input "Recording Artist Name" at bounding box center [359, 69] width 138 height 17
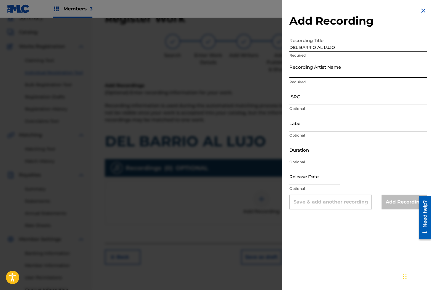
paste input "Crok Boots"
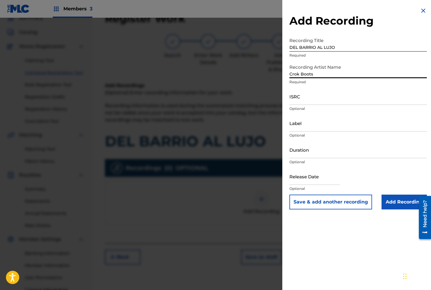
type input "Crok Boots"
click at [303, 97] on input "ISRC" at bounding box center [359, 96] width 138 height 17
paste input "GXBAV2544758"
type input "GXBAV2544758"
click at [402, 205] on input "Add Recording" at bounding box center [404, 202] width 45 height 15
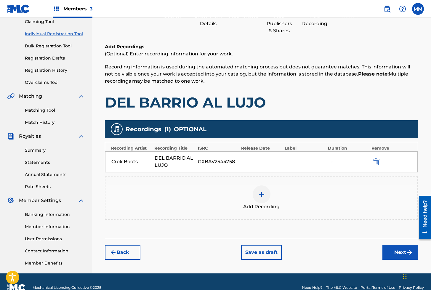
scroll to position [66, 0]
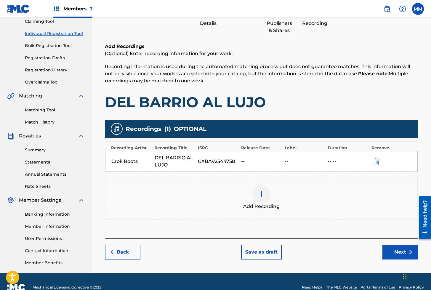
click at [262, 194] on img at bounding box center [261, 194] width 7 height 7
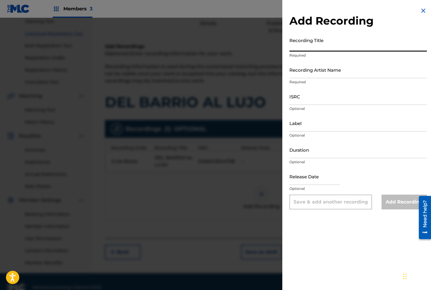
click at [322, 40] on input "Recording Title" at bounding box center [359, 43] width 138 height 17
paste input "DEL BARRIO AL LUJO"
type input "DEL BARRIO AL LUJO"
click at [309, 71] on input "Recording Artist Name" at bounding box center [359, 69] width 138 height 17
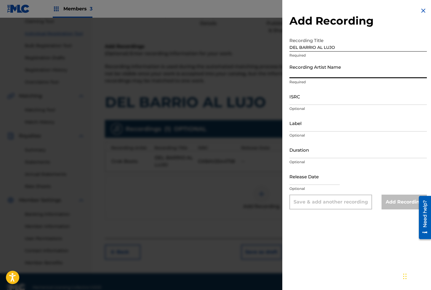
paste input "Crok Boots"
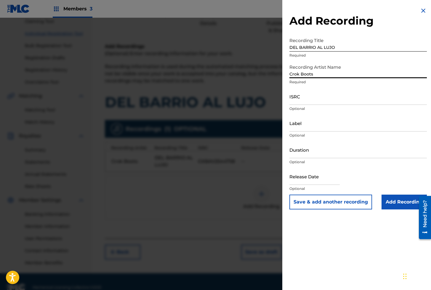
type input "Crok Boots"
click at [299, 99] on input "ISRC" at bounding box center [359, 96] width 138 height 17
paste input "QZXLZ2502979"
type input "QZXLZ2502979"
click at [393, 204] on input "Add Recording" at bounding box center [404, 202] width 45 height 15
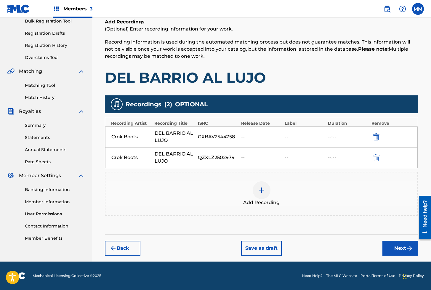
click at [398, 252] on button "Next" at bounding box center [401, 248] width 36 height 15
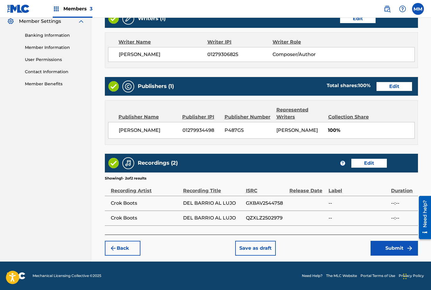
scroll to position [251, 0]
click at [391, 248] on button "Submit" at bounding box center [394, 248] width 47 height 15
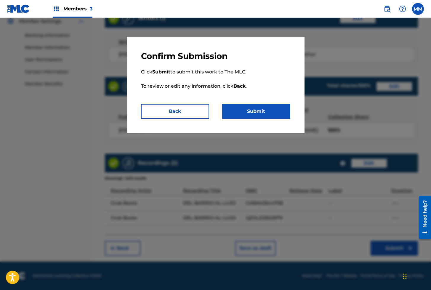
click at [251, 115] on button "Submit" at bounding box center [256, 111] width 68 height 15
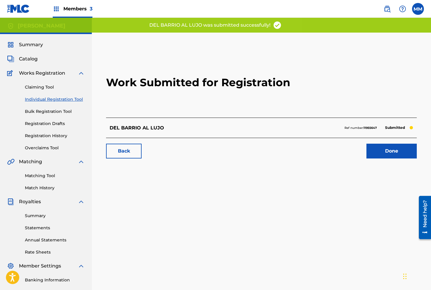
click at [382, 150] on link "Done" at bounding box center [392, 151] width 50 height 15
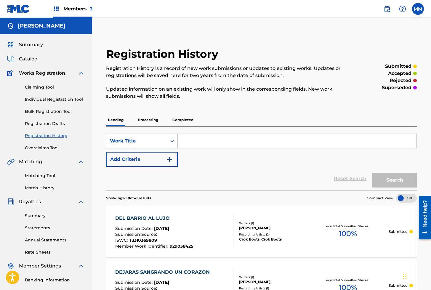
click at [53, 101] on link "Individual Registration Tool" at bounding box center [55, 99] width 60 height 6
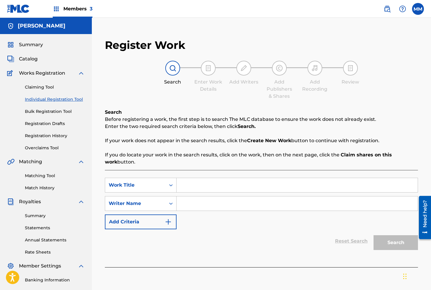
click at [198, 184] on input "Search Form" at bounding box center [297, 185] width 241 height 14
paste input "DEL CULO A LA ESPALDA"
type input "DEL CULO A LA ESPALDA"
click at [202, 211] on div "Search Form" at bounding box center [298, 203] width 242 height 15
click at [204, 206] on input "Search Form" at bounding box center [297, 204] width 241 height 14
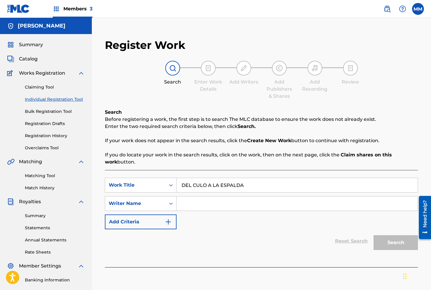
type input "[PERSON_NAME]"
click at [382, 238] on button "Search" at bounding box center [396, 242] width 44 height 15
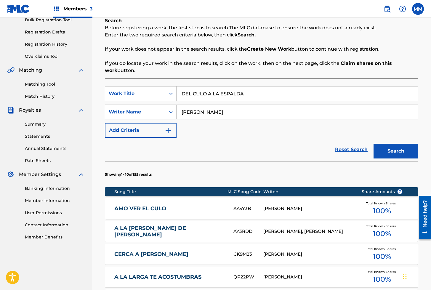
click at [394, 152] on button "Search" at bounding box center [396, 151] width 44 height 15
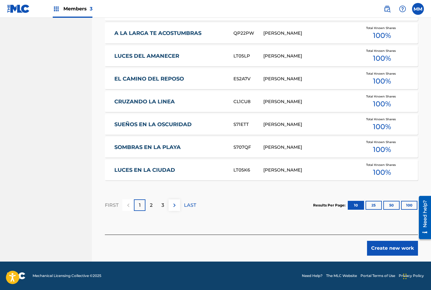
click at [394, 245] on button "Create new work" at bounding box center [392, 248] width 51 height 15
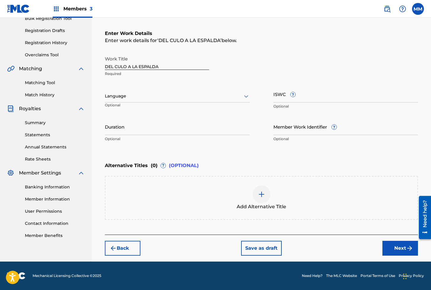
scroll to position [93, 0]
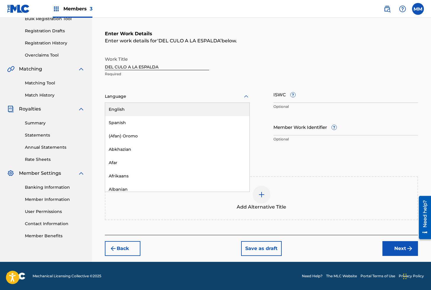
click at [115, 94] on div at bounding box center [177, 96] width 145 height 7
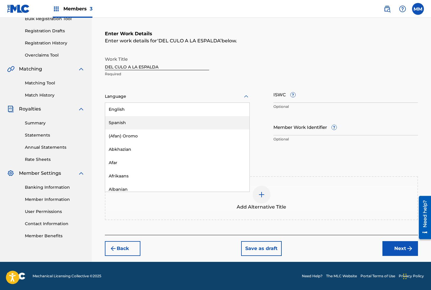
click at [114, 122] on div "Spanish" at bounding box center [177, 122] width 144 height 13
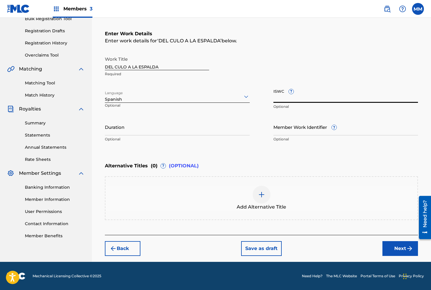
click at [286, 99] on input "ISWC ?" at bounding box center [346, 94] width 145 height 17
paste input "T3321402777"
type input "T3321402777"
click at [295, 129] on input "Member Work Identifier ?" at bounding box center [346, 127] width 145 height 17
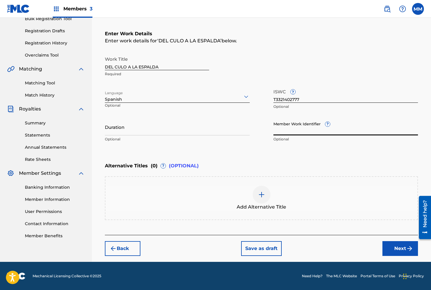
paste input "929977572"
type input "929977572"
click at [400, 249] on button "Next" at bounding box center [401, 248] width 36 height 15
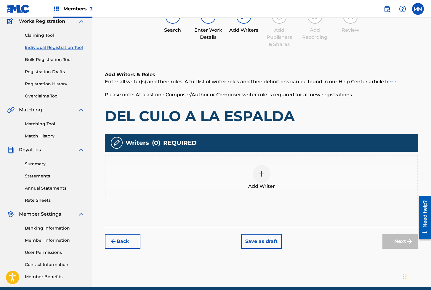
scroll to position [27, 0]
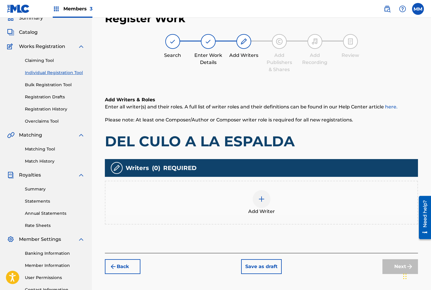
click at [258, 197] on img at bounding box center [261, 199] width 7 height 7
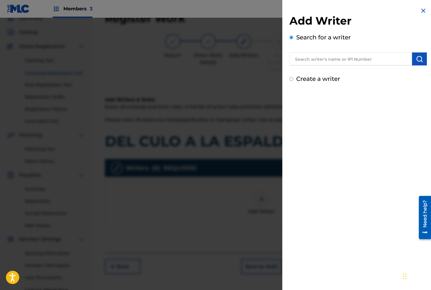
click at [326, 61] on input "text" at bounding box center [351, 58] width 123 height 13
paste input "01280563847"
type input "01280563847"
click at [419, 62] on img "submit" at bounding box center [419, 58] width 7 height 7
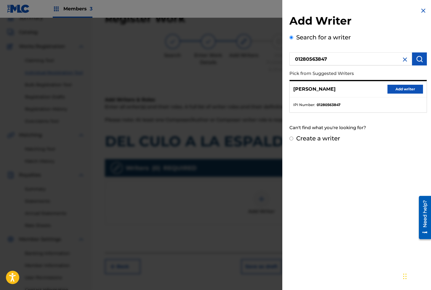
click at [398, 89] on button "Add writer" at bounding box center [406, 89] width 36 height 9
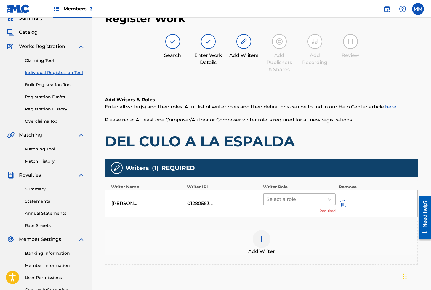
click at [289, 202] on div at bounding box center [294, 199] width 55 height 8
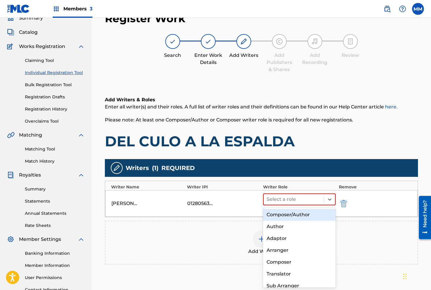
click at [286, 214] on div "Composer/Author" at bounding box center [299, 215] width 73 height 12
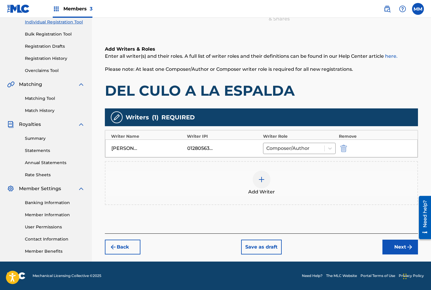
click at [399, 246] on button "Next" at bounding box center [401, 247] width 36 height 15
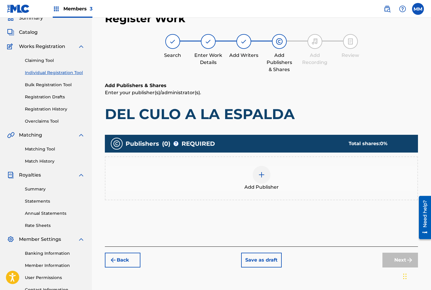
click at [262, 176] on img at bounding box center [261, 174] width 7 height 7
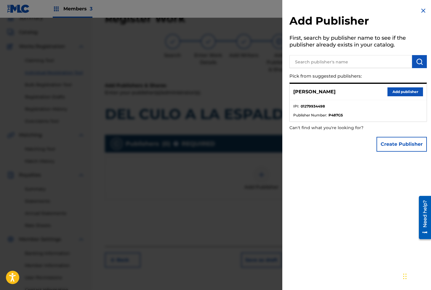
click at [400, 89] on button "Add publisher" at bounding box center [406, 91] width 36 height 9
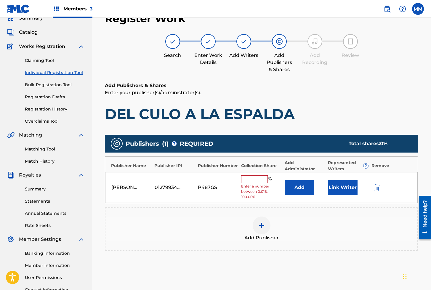
click at [344, 191] on button "Link Writer" at bounding box center [343, 187] width 30 height 15
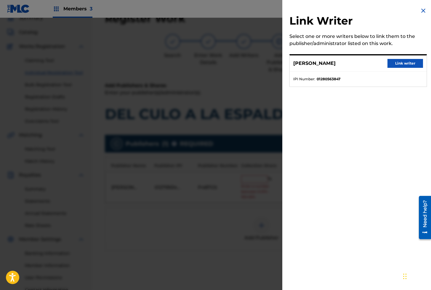
click at [397, 62] on button "Link writer" at bounding box center [406, 63] width 36 height 9
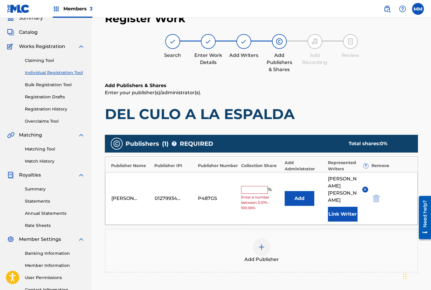
click at [250, 186] on input "text" at bounding box center [254, 190] width 27 height 8
type input "100"
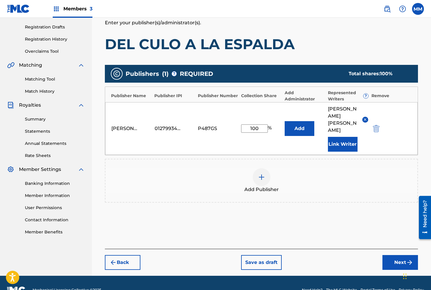
click at [388, 255] on button "Next" at bounding box center [401, 262] width 36 height 15
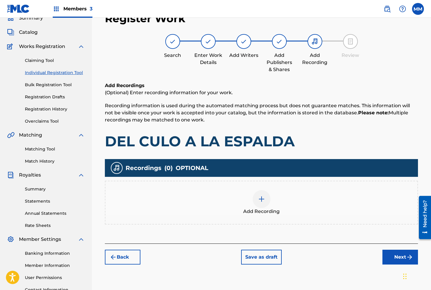
click at [252, 191] on div "Add Recording" at bounding box center [262, 202] width 312 height 25
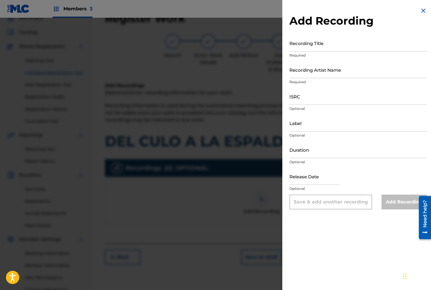
click at [305, 47] on input "Recording Title" at bounding box center [359, 43] width 138 height 17
paste input "DEL CULO A LA ESPALDA"
type input "DEL CULO A LA ESPALDA"
click at [314, 65] on input "Recording Artist Name" at bounding box center [359, 69] width 138 height 17
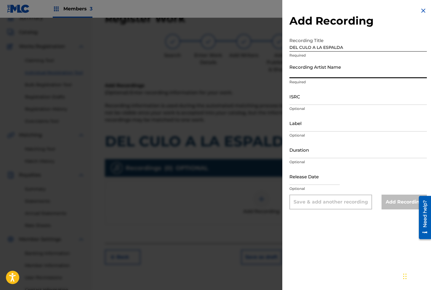
paste input "[PERSON_NAME]"
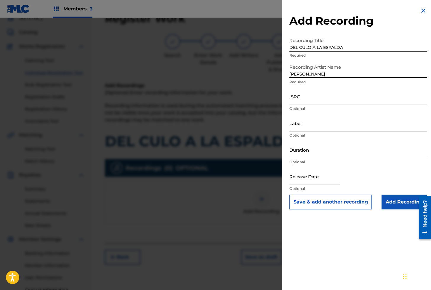
type input "[PERSON_NAME]"
click at [331, 101] on input "ISRC" at bounding box center [359, 96] width 138 height 17
paste input "AEA3A2562347"
type input "AEA3A2562347"
click at [401, 205] on input "Add Recording" at bounding box center [404, 202] width 45 height 15
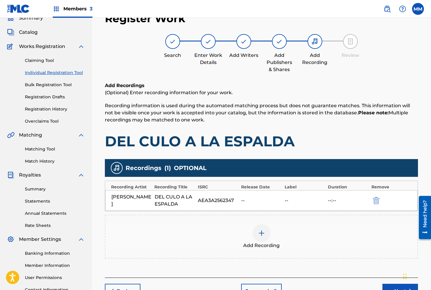
scroll to position [77, 0]
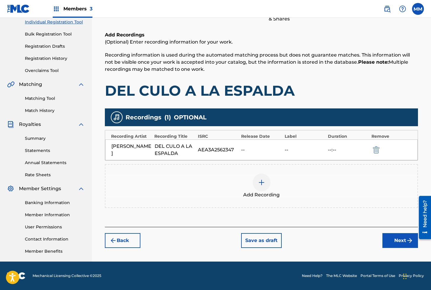
click at [397, 242] on button "Next" at bounding box center [401, 240] width 36 height 15
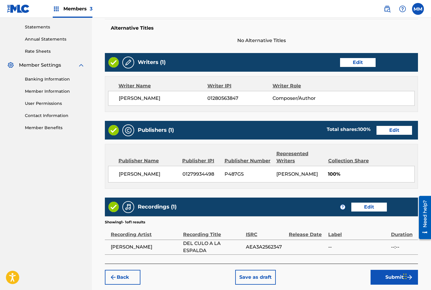
scroll to position [229, 0]
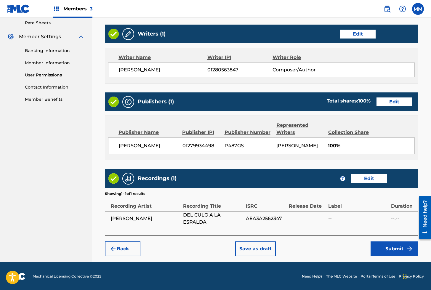
click at [393, 248] on button "Submit" at bounding box center [394, 249] width 47 height 15
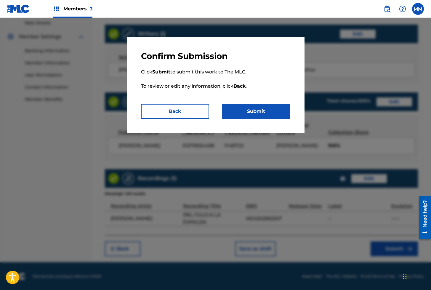
click at [267, 111] on button "Submit" at bounding box center [256, 111] width 68 height 15
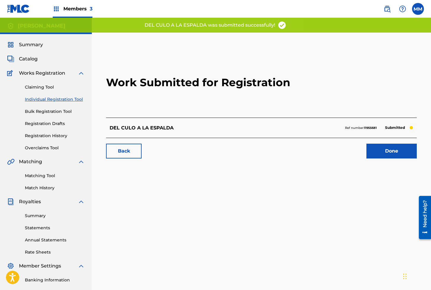
click at [392, 146] on link "Done" at bounding box center [392, 151] width 50 height 15
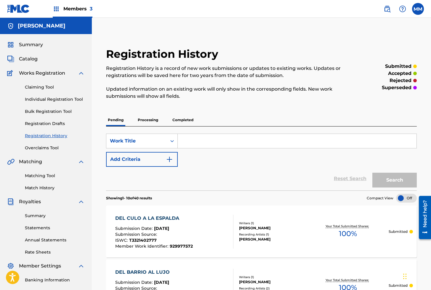
click at [51, 99] on link "Individual Registration Tool" at bounding box center [55, 99] width 60 height 6
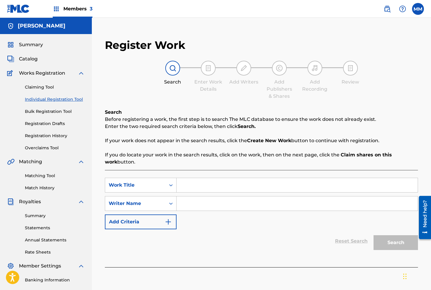
click at [184, 186] on input "Search Form" at bounding box center [297, 185] width 241 height 14
paste input "DELTA DEL [PERSON_NAME] (VOCES DEL SILENCIO)"
type input "DELTA DEL [PERSON_NAME] (VOCES DEL SILENCIO)"
click at [218, 205] on input "Search Form" at bounding box center [297, 204] width 241 height 14
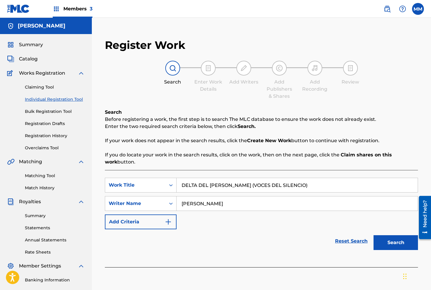
click at [245, 201] on input "[PERSON_NAME]" at bounding box center [297, 204] width 241 height 14
type input "[PERSON_NAME]"
click at [408, 241] on button "Search" at bounding box center [396, 242] width 44 height 15
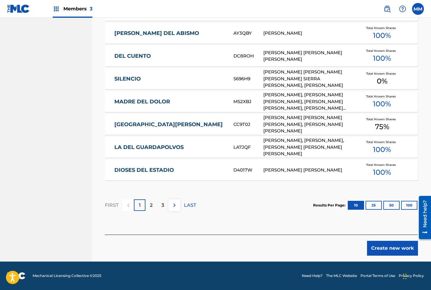
click at [390, 245] on button "Create new work" at bounding box center [392, 248] width 51 height 15
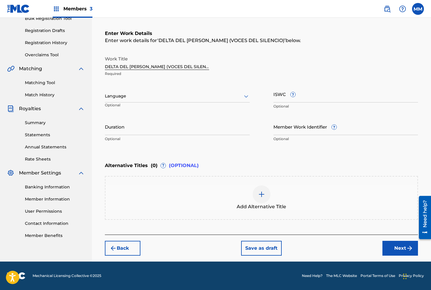
scroll to position [93, 0]
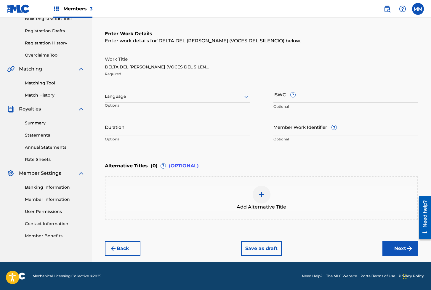
click at [121, 101] on div "Language" at bounding box center [177, 96] width 145 height 12
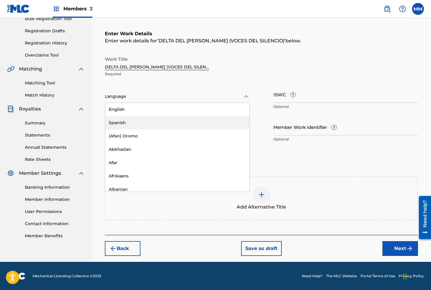
click at [118, 118] on div "Spanish" at bounding box center [177, 122] width 144 height 13
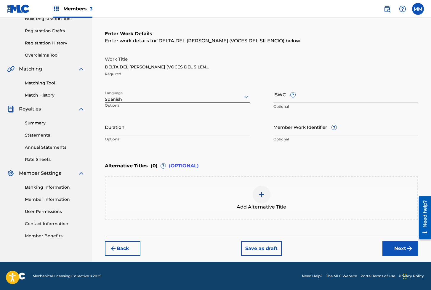
click at [290, 103] on div "ISWC ? Optional" at bounding box center [346, 99] width 145 height 27
click at [289, 100] on input "ISWC ?" at bounding box center [346, 94] width 145 height 17
paste input "T3330208083"
type input "T3330208083"
click at [294, 131] on input "Member Work Identifier ?" at bounding box center [346, 127] width 145 height 17
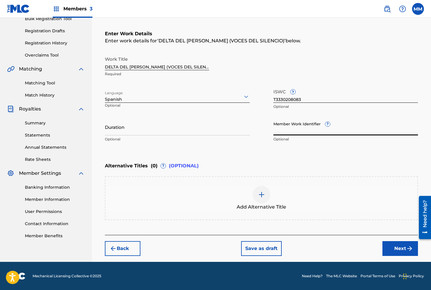
paste input "930530932"
type input "930530932"
click at [398, 248] on button "Next" at bounding box center [401, 248] width 36 height 15
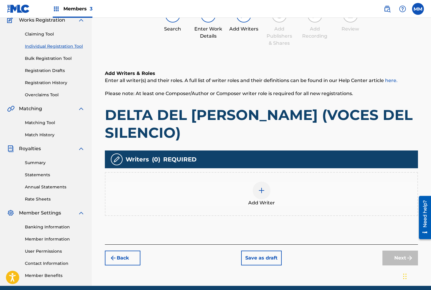
scroll to position [27, 0]
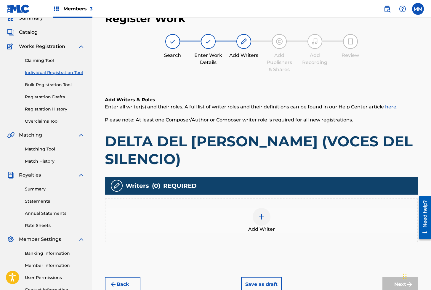
click at [261, 208] on div at bounding box center [262, 217] width 18 height 18
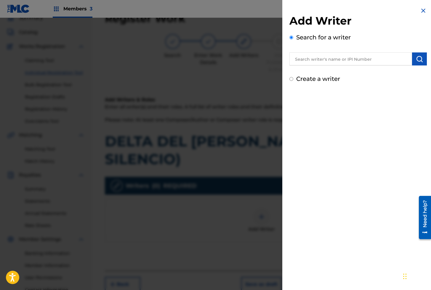
click at [322, 60] on input "text" at bounding box center [351, 58] width 123 height 13
paste input "01282187835"
type input "01282187835"
click at [418, 62] on button "submit" at bounding box center [419, 58] width 15 height 13
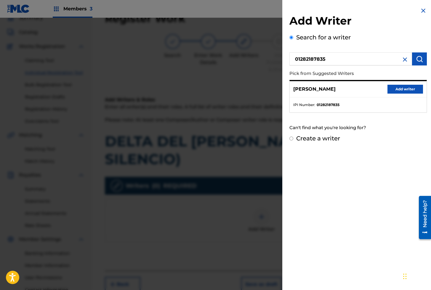
click at [390, 90] on button "Add writer" at bounding box center [406, 89] width 36 height 9
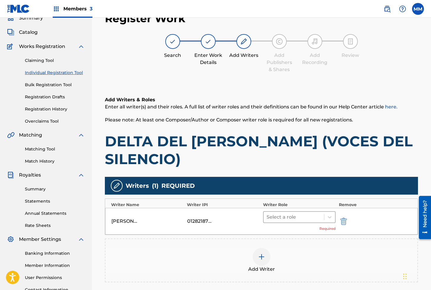
click at [283, 213] on div at bounding box center [294, 217] width 55 height 8
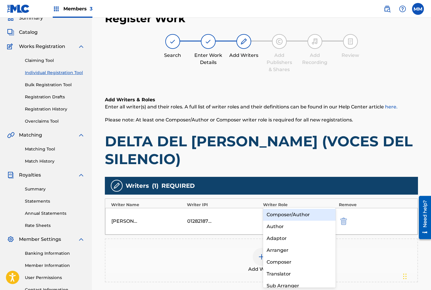
click at [286, 216] on div "Composer/Author" at bounding box center [299, 215] width 73 height 12
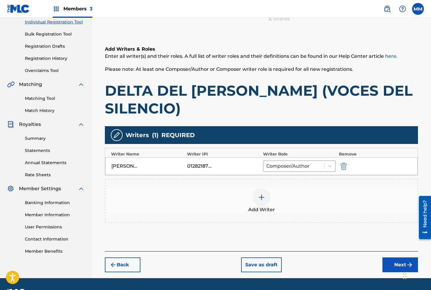
click at [396, 258] on button "Next" at bounding box center [401, 265] width 36 height 15
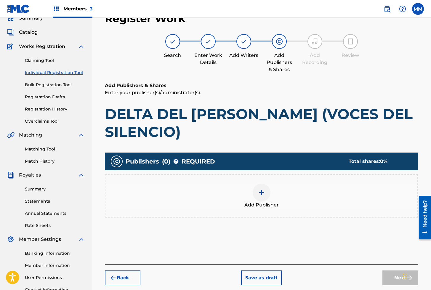
click at [267, 184] on div at bounding box center [262, 193] width 18 height 18
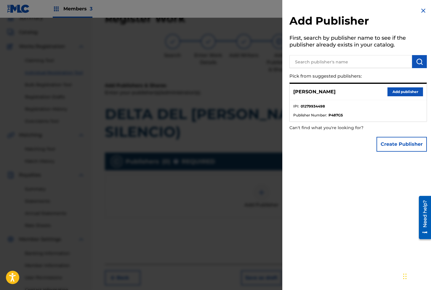
click at [401, 93] on button "Add publisher" at bounding box center [406, 91] width 36 height 9
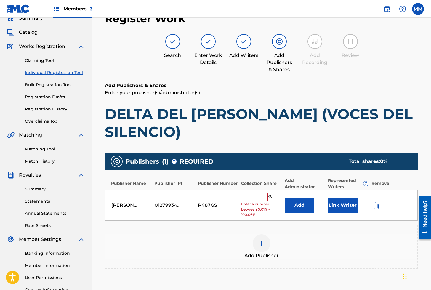
scroll to position [26, 0]
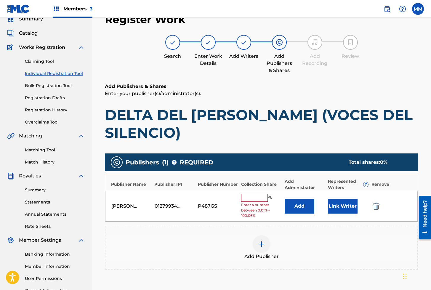
click at [347, 199] on button "Link Writer" at bounding box center [343, 206] width 30 height 15
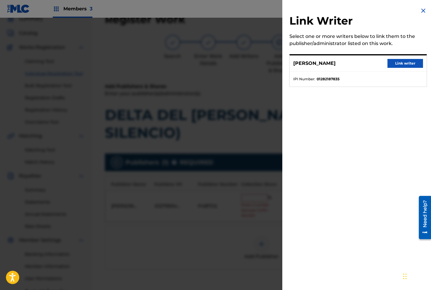
drag, startPoint x: 398, startPoint y: 64, endPoint x: 400, endPoint y: 67, distance: 3.5
click at [398, 64] on button "Link writer" at bounding box center [406, 63] width 36 height 9
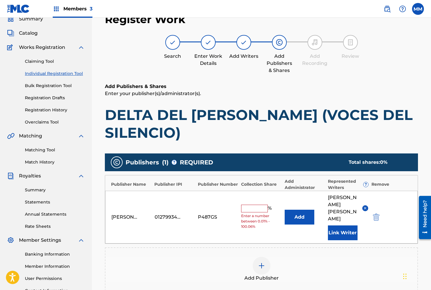
click at [257, 205] on input "text" at bounding box center [254, 209] width 27 height 8
type input "100"
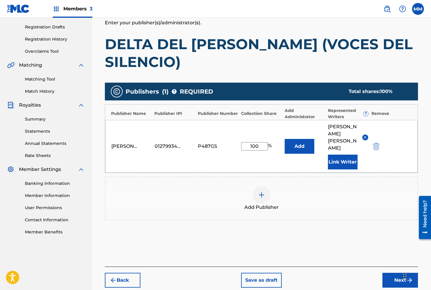
click at [400, 273] on button "Next" at bounding box center [401, 280] width 36 height 15
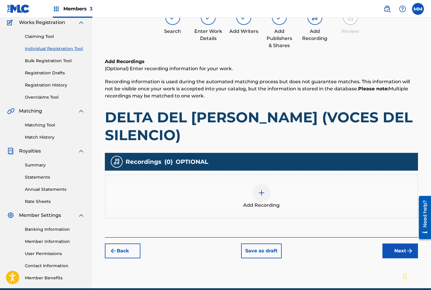
scroll to position [27, 0]
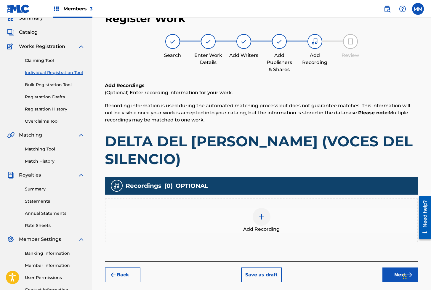
click at [263, 208] on div at bounding box center [262, 217] width 18 height 18
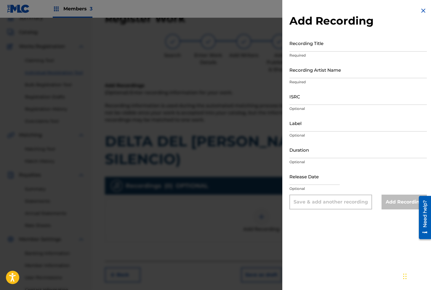
click at [307, 44] on input "Recording Title" at bounding box center [359, 43] width 138 height 17
paste input "DELTA DEL [PERSON_NAME]"
type input "DELTA DEL [PERSON_NAME]"
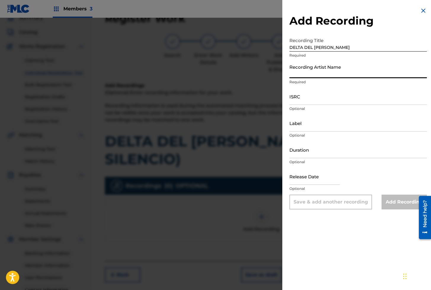
click at [300, 76] on input "Recording Artist Name" at bounding box center [359, 69] width 138 height 17
paste input "VOCES DEL SILENCIO"
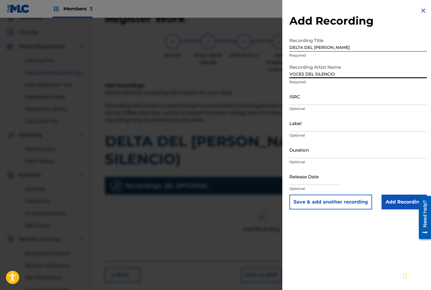
type input "VOCES DEL SILENCIO"
click at [313, 97] on input "ISRC" at bounding box center [359, 96] width 138 height 17
paste input "AEA3A2137888"
type input "AEA3A2137888"
click at [393, 205] on input "Add Recording" at bounding box center [404, 202] width 45 height 15
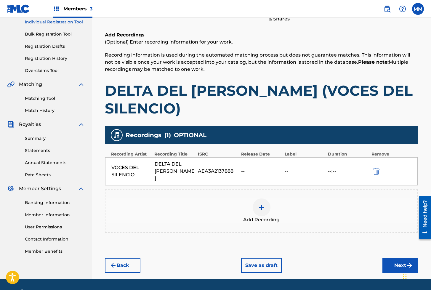
click at [391, 258] on button "Next" at bounding box center [401, 265] width 36 height 15
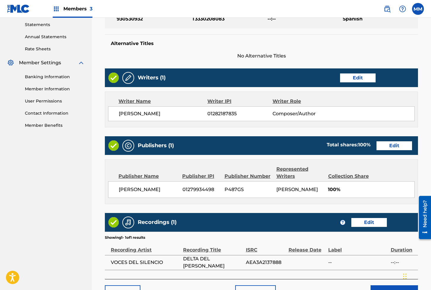
scroll to position [237, 0]
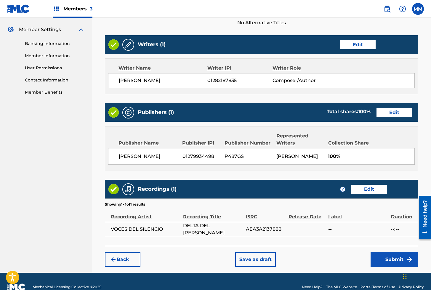
click at [382, 252] on button "Submit" at bounding box center [394, 259] width 47 height 15
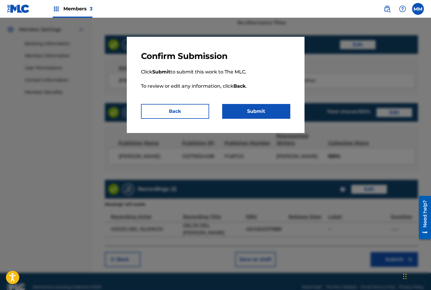
click at [259, 112] on button "Submit" at bounding box center [256, 111] width 68 height 15
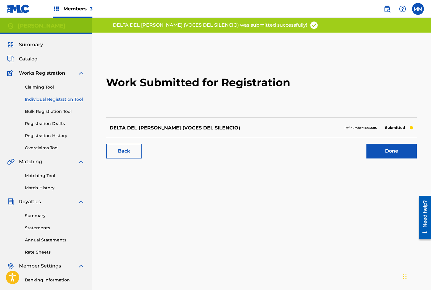
click at [387, 153] on link "Done" at bounding box center [392, 151] width 50 height 15
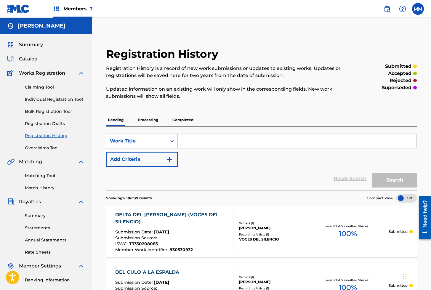
click at [55, 100] on link "Individual Registration Tool" at bounding box center [55, 99] width 60 height 6
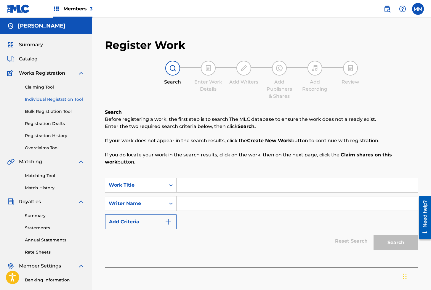
click at [196, 182] on input "Search Form" at bounding box center [297, 185] width 241 height 14
paste input "DELTA SANCTUARY (AURANIDRA)"
type input "DELTA SANCTUARY (AURANIDRA)"
click at [204, 205] on input "Search Form" at bounding box center [297, 204] width 241 height 14
type input "[PERSON_NAME]"
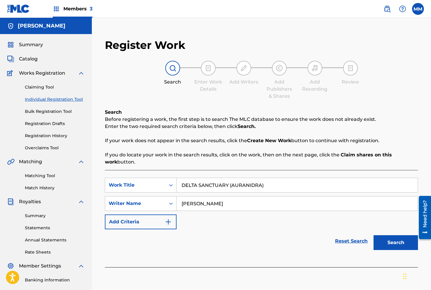
click at [394, 242] on button "Search" at bounding box center [396, 242] width 44 height 15
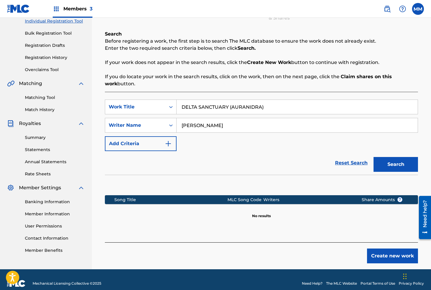
scroll to position [86, 0]
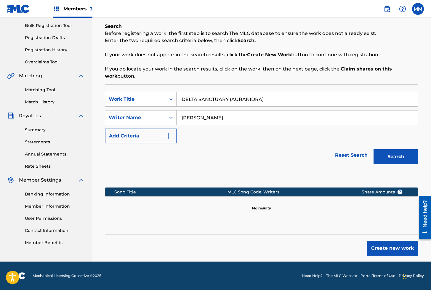
click at [388, 252] on button "Create new work" at bounding box center [392, 248] width 51 height 15
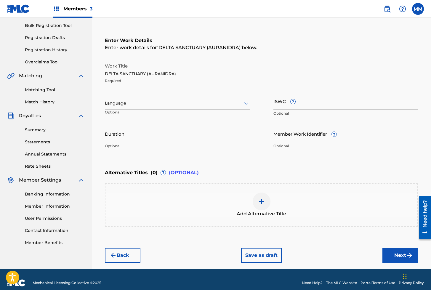
click at [127, 107] on div "Language" at bounding box center [177, 103] width 145 height 12
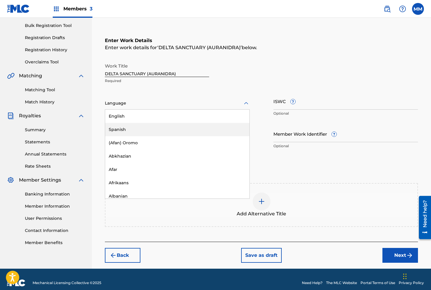
click at [119, 126] on div "Spanish" at bounding box center [177, 129] width 144 height 13
click at [119, 106] on div at bounding box center [177, 103] width 145 height 7
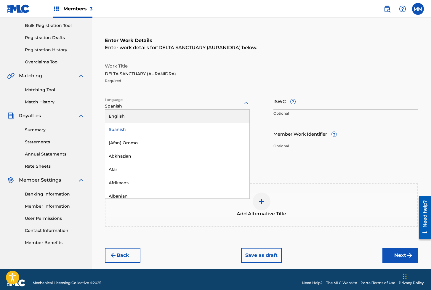
click at [119, 117] on div "English" at bounding box center [177, 116] width 144 height 13
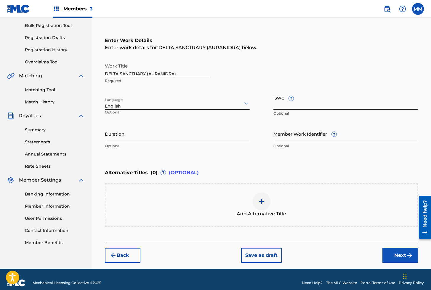
click at [279, 106] on input "ISWC ?" at bounding box center [346, 101] width 145 height 17
paste input "T3327495007"
type input "T3327495007"
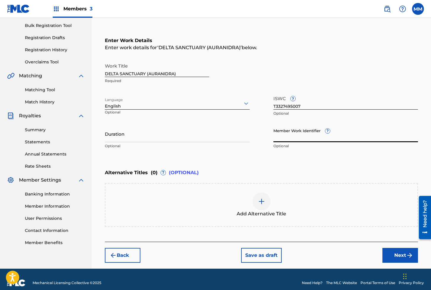
click at [285, 131] on input "Member Work Identifier ?" at bounding box center [346, 133] width 145 height 17
paste input "930394537"
type input "930394537"
click at [406, 254] on img "submit" at bounding box center [409, 255] width 7 height 7
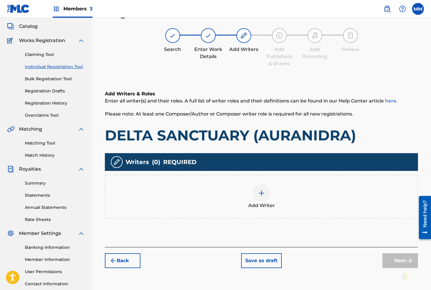
scroll to position [27, 0]
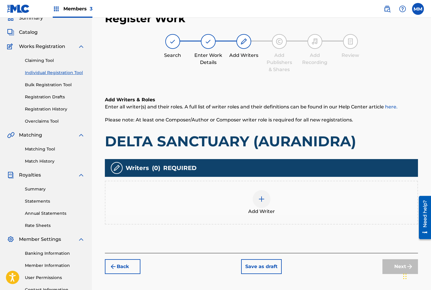
click at [257, 188] on div "Add Writer" at bounding box center [261, 203] width 313 height 44
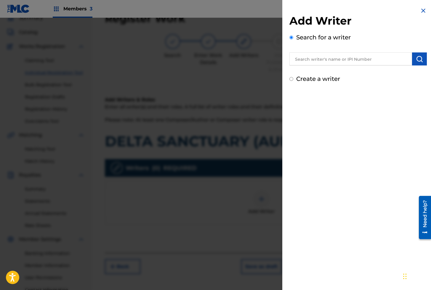
click at [321, 58] on input "text" at bounding box center [351, 58] width 123 height 13
paste input "01282187835"
type input "01282187835"
click at [420, 59] on img "submit" at bounding box center [419, 58] width 7 height 7
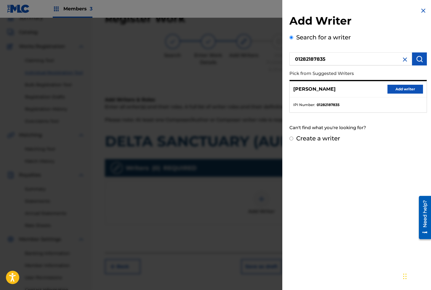
click at [394, 90] on button "Add writer" at bounding box center [406, 89] width 36 height 9
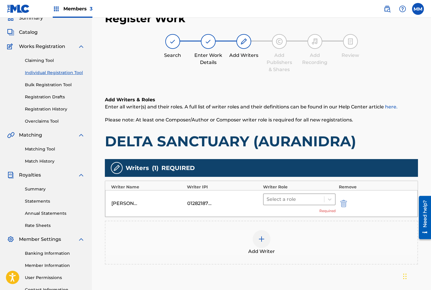
click at [284, 202] on div at bounding box center [294, 199] width 55 height 8
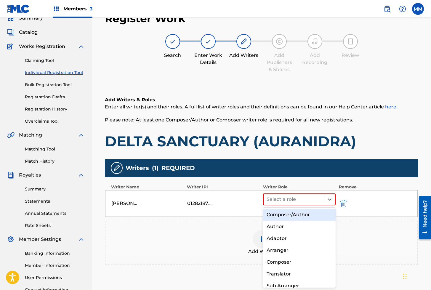
click at [288, 218] on div "Composer/Author" at bounding box center [299, 215] width 73 height 12
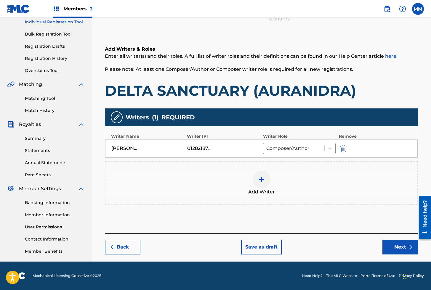
click at [389, 247] on button "Next" at bounding box center [401, 247] width 36 height 15
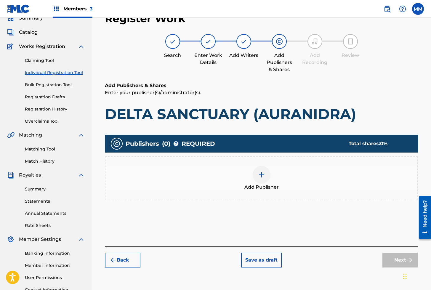
click at [263, 178] on div at bounding box center [262, 175] width 18 height 18
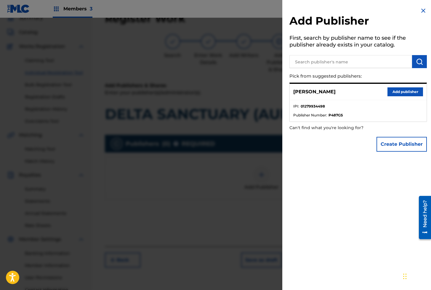
click at [389, 94] on button "Add publisher" at bounding box center [406, 91] width 36 height 9
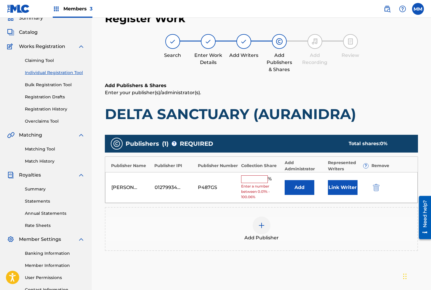
click at [339, 182] on button "Link Writer" at bounding box center [343, 187] width 30 height 15
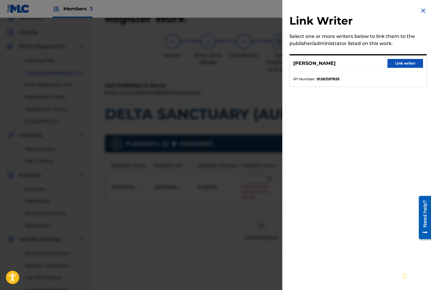
click at [398, 64] on button "Link writer" at bounding box center [406, 63] width 36 height 9
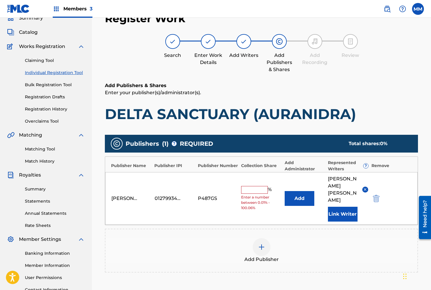
click at [261, 186] on input "text" at bounding box center [254, 190] width 27 height 8
type input "100"
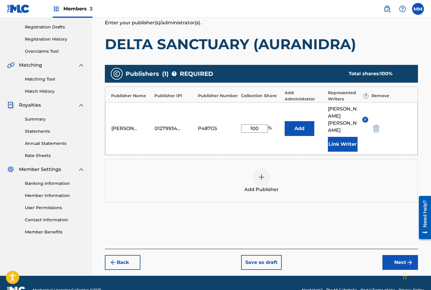
click at [393, 255] on button "Next" at bounding box center [401, 262] width 36 height 15
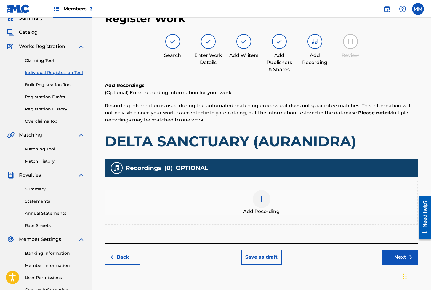
click at [261, 204] on div at bounding box center [262, 199] width 18 height 18
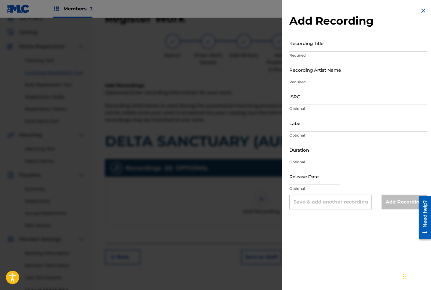
click at [313, 46] on input "Recording Title" at bounding box center [359, 43] width 138 height 17
paste input "DELTA SANCTUARY"
type input "DELTA SANCTUARY"
click at [323, 69] on input "Recording Artist Name" at bounding box center [359, 69] width 138 height 17
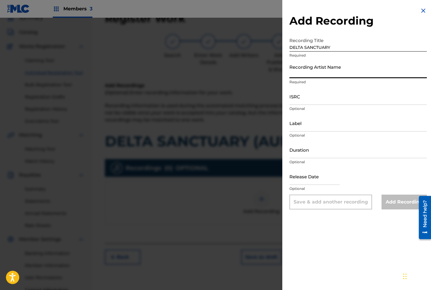
paste input "AURANIDRA"
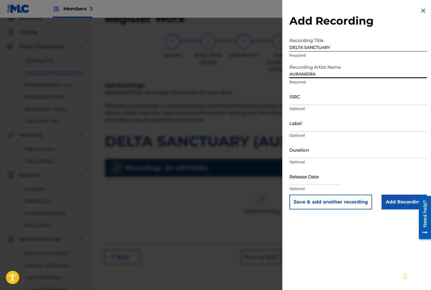
type input "AURANIDRA"
click at [310, 97] on input "ISRC" at bounding box center [359, 96] width 138 height 17
paste input "AEA3A2170972"
type input "AEA3A2170972"
click at [330, 206] on button "Save & add another recording" at bounding box center [331, 202] width 83 height 15
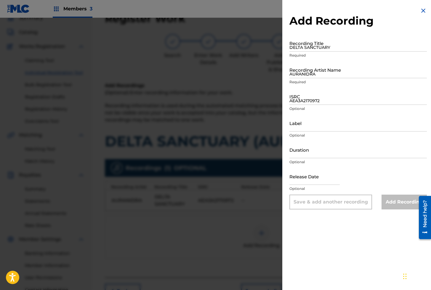
click at [313, 44] on input "DELTA SANCTUARY" at bounding box center [359, 43] width 138 height 17
paste input "DELTA SANCTUARY PT. 2"
type input "DELTA SANCTUARY PT. 2"
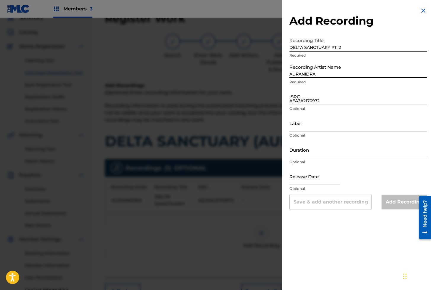
click at [312, 75] on input "AURANIDRA" at bounding box center [359, 69] width 138 height 17
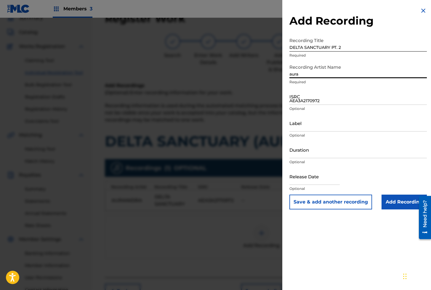
type input "AURANIDRA"
click at [316, 99] on input "AEA3A2170972" at bounding box center [359, 96] width 138 height 17
paste input "AEA3A2196877"
type input "AEA3A2196877"
click at [391, 203] on input "Add Recording" at bounding box center [404, 202] width 45 height 15
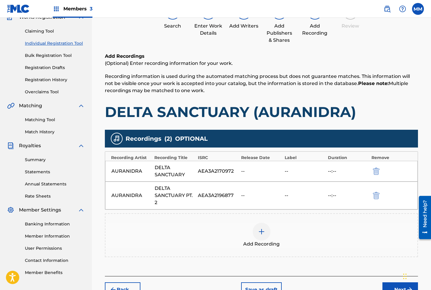
scroll to position [98, 0]
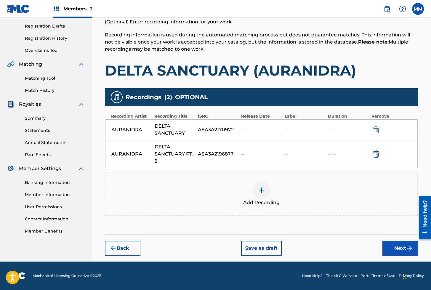
click at [394, 249] on button "Next" at bounding box center [401, 248] width 36 height 15
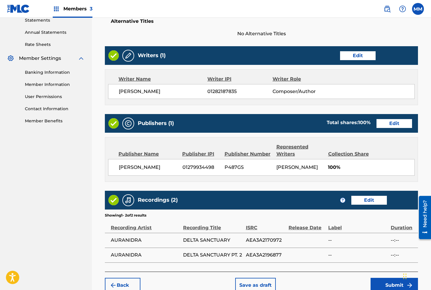
scroll to position [251, 0]
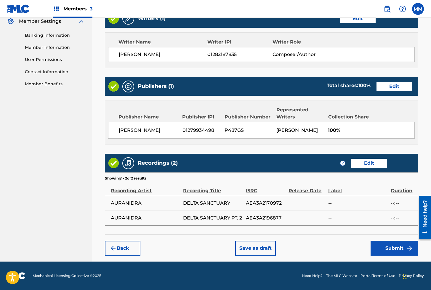
click at [392, 248] on button "Submit" at bounding box center [394, 248] width 47 height 15
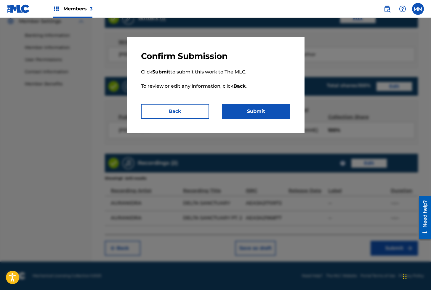
click at [258, 113] on button "Submit" at bounding box center [256, 111] width 68 height 15
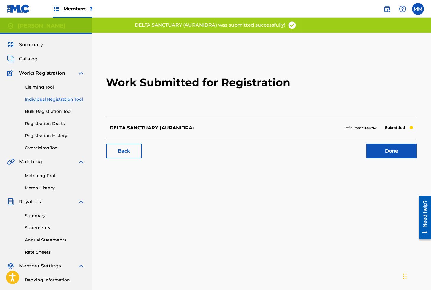
click at [390, 150] on link "Done" at bounding box center [392, 151] width 50 height 15
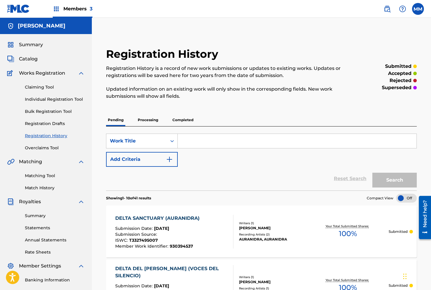
click at [44, 99] on link "Individual Registration Tool" at bounding box center [55, 99] width 60 height 6
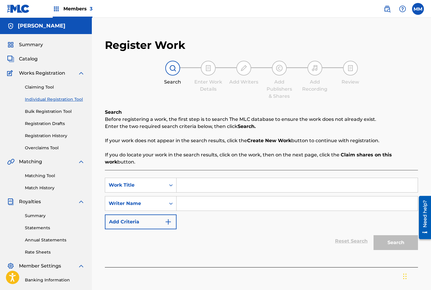
click at [197, 178] on div "Search Form" at bounding box center [298, 185] width 242 height 15
click at [197, 184] on input "Search Form" at bounding box center [297, 185] width 241 height 14
paste input "DELTA TOUCH (COSMIC 432)"
type input "DELTA TOUCH (COSMIC 432)"
click at [204, 208] on input "Search Form" at bounding box center [297, 204] width 241 height 14
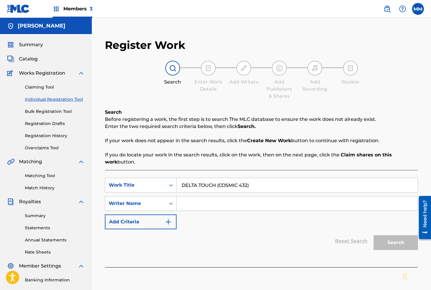
type input "[PERSON_NAME]"
click at [386, 240] on button "Search" at bounding box center [396, 242] width 44 height 15
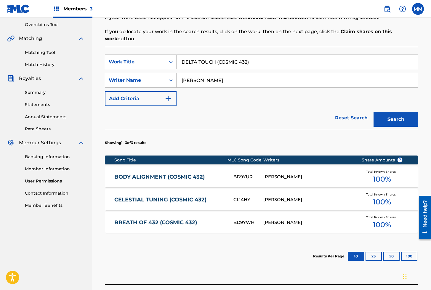
scroll to position [125, 0]
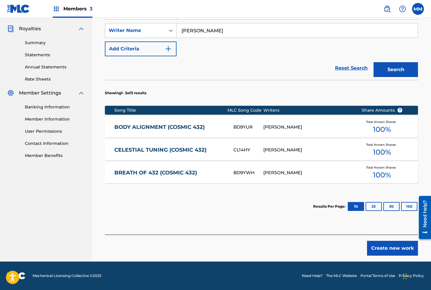
click at [389, 251] on button "Create new work" at bounding box center [392, 248] width 51 height 15
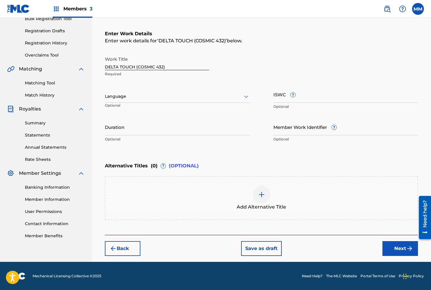
click at [121, 98] on div at bounding box center [177, 96] width 145 height 7
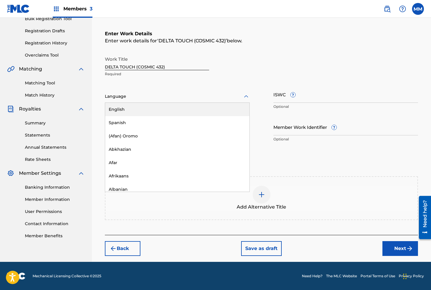
click at [117, 111] on div "English" at bounding box center [177, 109] width 144 height 13
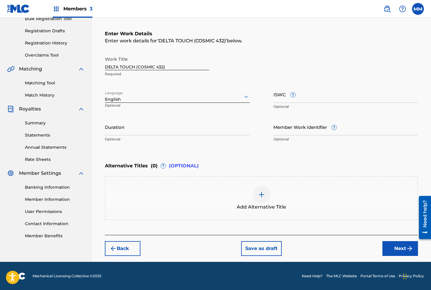
click at [281, 99] on input "ISWC ?" at bounding box center [346, 94] width 145 height 17
paste input "T3330977618"
type input "T3330977618"
click at [285, 127] on input "Member Work Identifier ?" at bounding box center [346, 127] width 145 height 17
paste input "930585699"
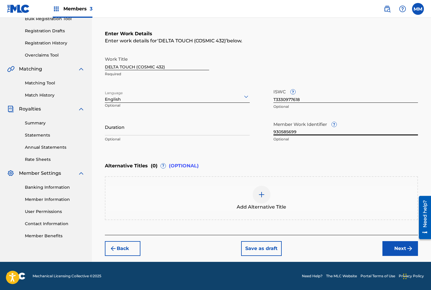
type input "930585699"
click at [397, 251] on button "Next" at bounding box center [401, 248] width 36 height 15
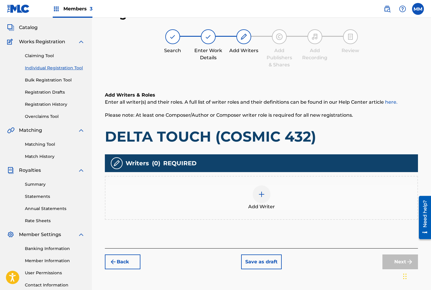
scroll to position [27, 0]
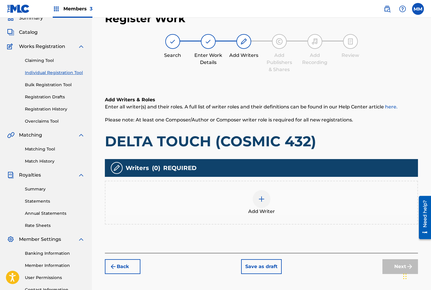
click at [256, 195] on div at bounding box center [262, 199] width 18 height 18
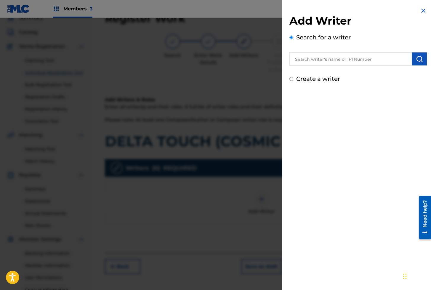
click at [416, 60] on img "submit" at bounding box center [419, 58] width 7 height 7
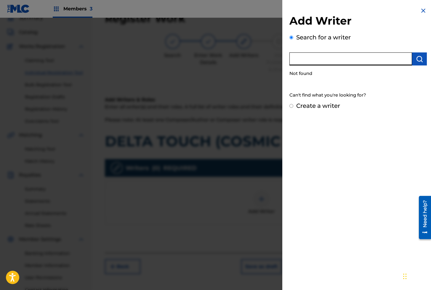
click at [336, 58] on input "text" at bounding box center [351, 58] width 123 height 13
paste input "01279306825"
type input "01279306825"
click at [413, 60] on button "submit" at bounding box center [419, 58] width 15 height 13
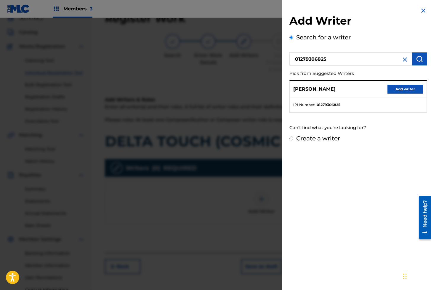
click at [401, 87] on button "Add writer" at bounding box center [406, 89] width 36 height 9
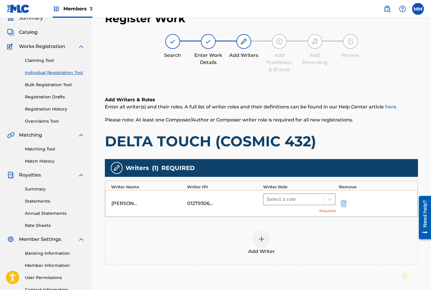
click at [285, 203] on div at bounding box center [294, 199] width 55 height 8
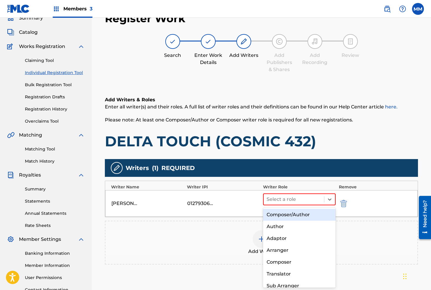
click at [284, 212] on div "Composer/Author" at bounding box center [299, 215] width 73 height 12
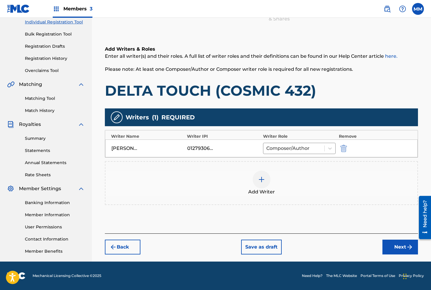
click at [406, 247] on button "Next" at bounding box center [401, 247] width 36 height 15
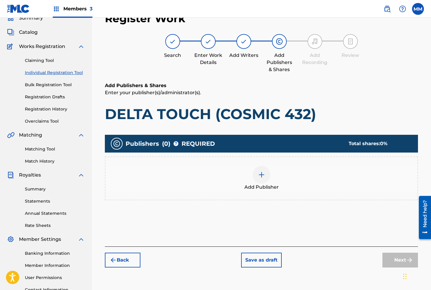
click at [252, 178] on div "Add Publisher" at bounding box center [262, 178] width 312 height 25
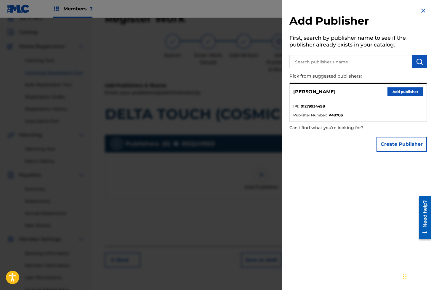
drag, startPoint x: 408, startPoint y: 95, endPoint x: 410, endPoint y: 98, distance: 3.9
click at [408, 95] on button "Add publisher" at bounding box center [406, 91] width 36 height 9
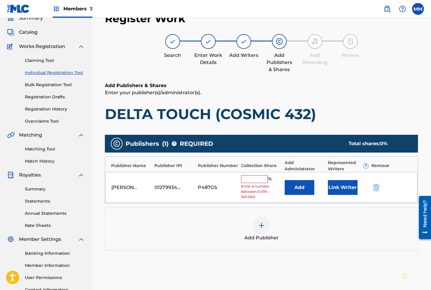
click at [342, 192] on button "Link Writer" at bounding box center [343, 187] width 30 height 15
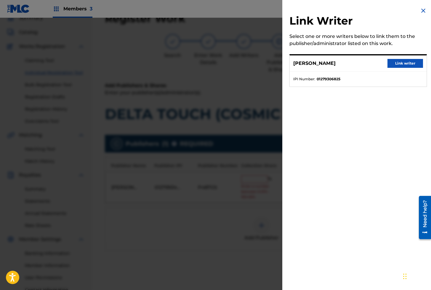
click at [400, 65] on button "Link writer" at bounding box center [406, 63] width 36 height 9
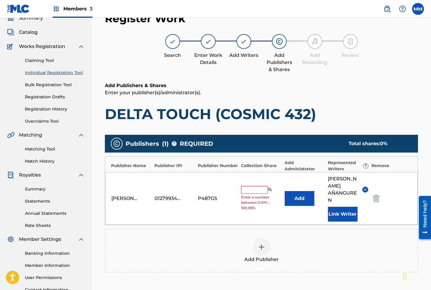
click at [257, 190] on div "% Enter a number between 0.01% - 100.06%" at bounding box center [261, 198] width 40 height 25
click at [257, 189] on input "text" at bounding box center [254, 190] width 27 height 8
type input "100"
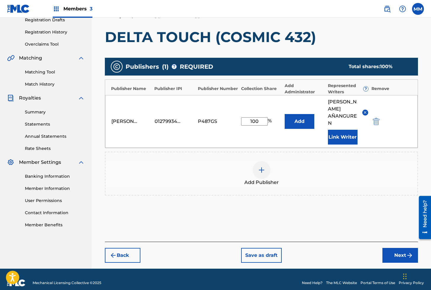
click at [412, 248] on button "Next" at bounding box center [401, 255] width 36 height 15
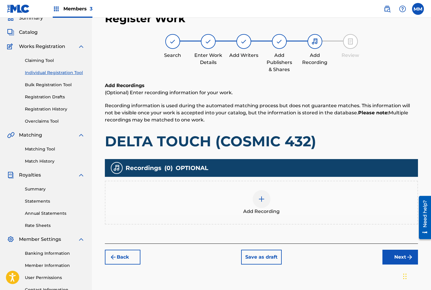
click at [272, 194] on div "Add Recording" at bounding box center [262, 202] width 312 height 25
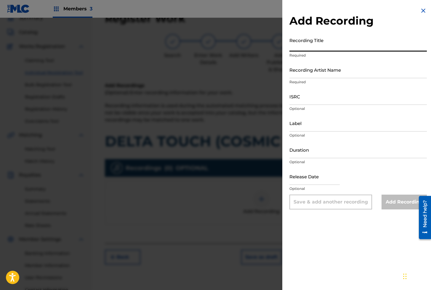
click at [306, 45] on input "Recording Title" at bounding box center [359, 43] width 138 height 17
paste input "DELTA TOUCH"
type input "DELTA TOUCH"
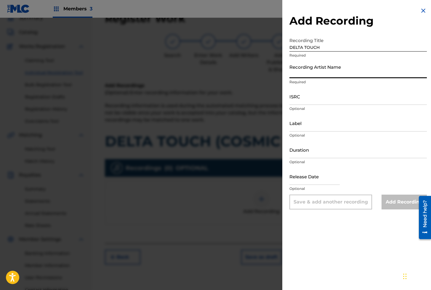
click at [317, 72] on input "Recording Artist Name" at bounding box center [359, 69] width 138 height 17
paste input "COSMIC 432"
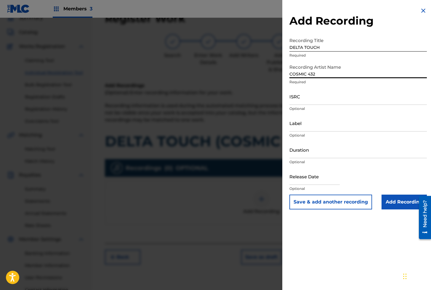
type input "COSMIC 432"
click at [319, 94] on input "ISRC" at bounding box center [359, 96] width 138 height 17
paste input "AEA3A2148528"
type input "AEA3A2148528"
click at [397, 204] on input "Add Recording" at bounding box center [404, 202] width 45 height 15
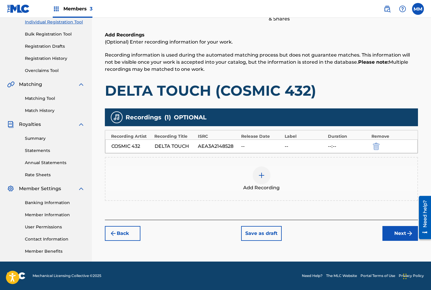
click at [397, 231] on button "Next" at bounding box center [401, 233] width 36 height 15
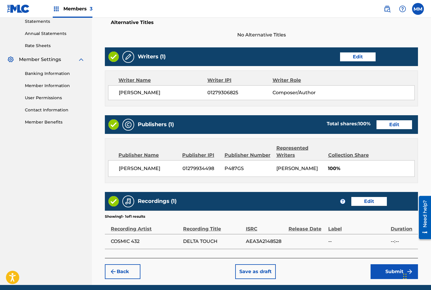
scroll to position [237, 0]
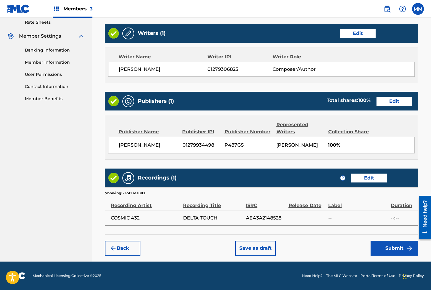
click at [391, 248] on button "Submit" at bounding box center [394, 248] width 47 height 15
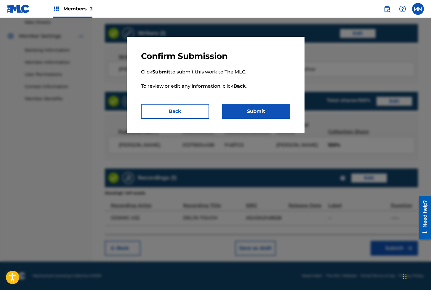
click at [262, 113] on button "Submit" at bounding box center [256, 111] width 68 height 15
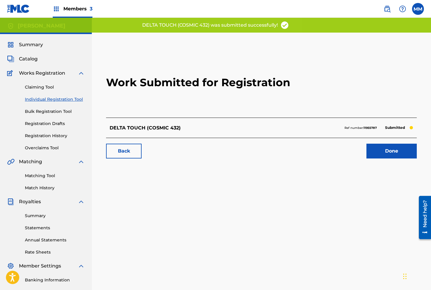
click at [397, 150] on link "Done" at bounding box center [392, 151] width 50 height 15
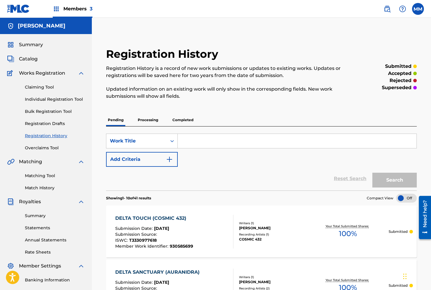
click at [44, 103] on div "Claiming Tool Individual Registration Tool Bulk Registration Tool Registration …" at bounding box center [46, 114] width 78 height 74
click at [46, 101] on link "Individual Registration Tool" at bounding box center [55, 99] width 60 height 6
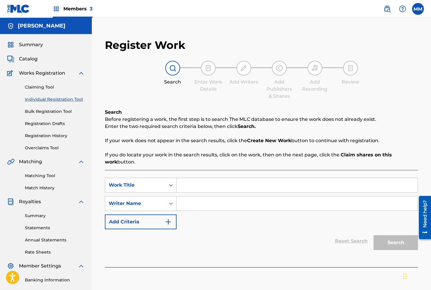
click at [209, 184] on input "Search Form" at bounding box center [297, 185] width 241 height 14
paste input "DEMANDA INTERNA (CORTE AMERICANO)"
type input "DEMANDA INTERNA (CORTE AMERICANO)"
click at [208, 207] on input "Search Form" at bounding box center [297, 204] width 241 height 14
type input "[PERSON_NAME]"
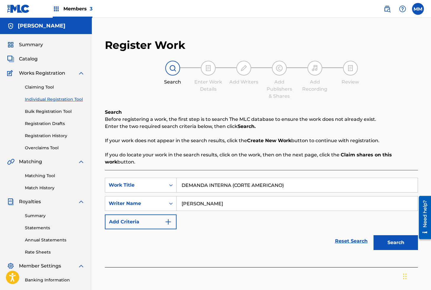
click at [398, 239] on button "Search" at bounding box center [396, 242] width 44 height 15
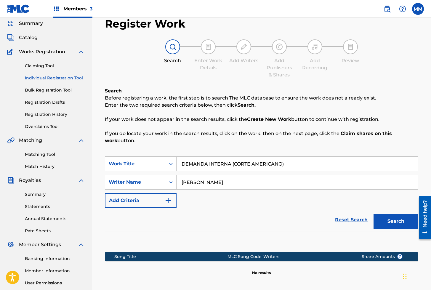
scroll to position [86, 0]
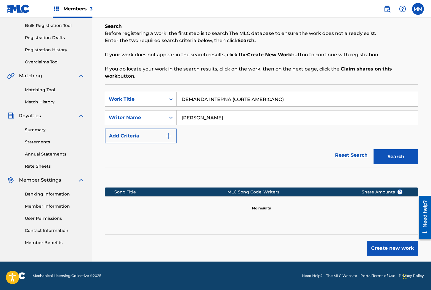
click at [385, 251] on button "Create new work" at bounding box center [392, 248] width 51 height 15
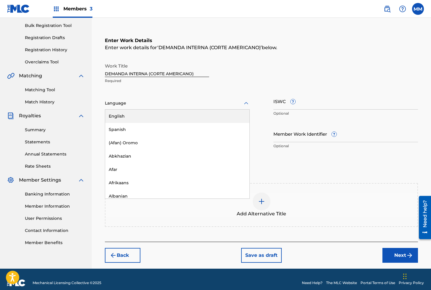
click at [123, 107] on div at bounding box center [177, 103] width 145 height 7
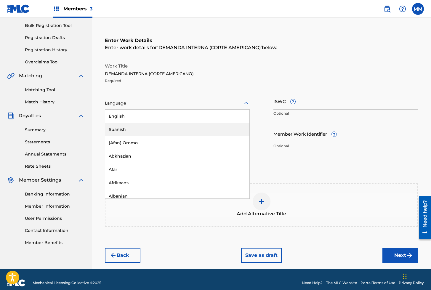
click at [123, 127] on div "Spanish" at bounding box center [177, 129] width 144 height 13
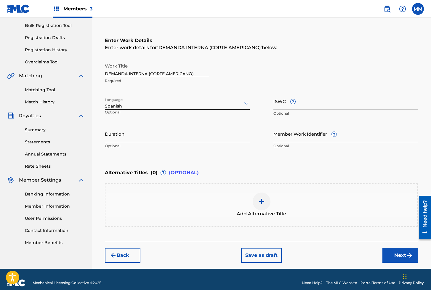
click at [272, 105] on div "Work Title DEMANDA INTERNA (CORTE AMERICANO) Required Language Spanish Optional…" at bounding box center [261, 106] width 313 height 92
click at [278, 106] on input "ISWC ?" at bounding box center [346, 101] width 145 height 17
paste input "T3330207897"
type input "T3330207897"
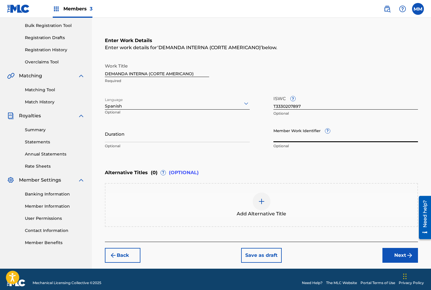
click at [293, 140] on input "Member Work Identifier ?" at bounding box center [346, 133] width 145 height 17
paste input "930530874"
type input "930530874"
click at [395, 252] on button "Next" at bounding box center [401, 255] width 36 height 15
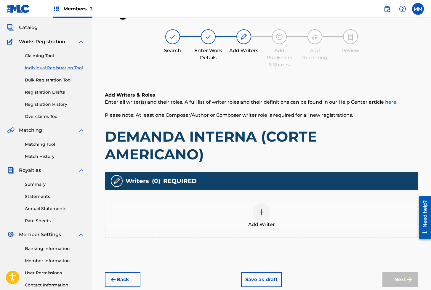
scroll to position [27, 0]
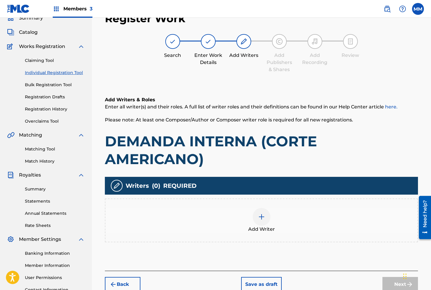
click at [264, 217] on img at bounding box center [261, 216] width 7 height 7
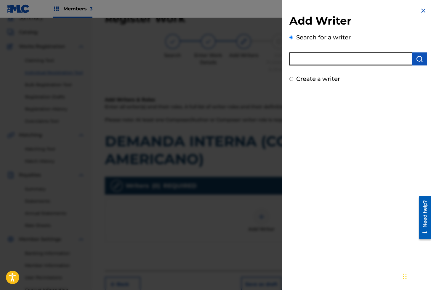
click at [315, 57] on input "text" at bounding box center [351, 58] width 123 height 13
paste input "01279306825"
type input "01279306825"
click at [418, 57] on img "submit" at bounding box center [419, 58] width 7 height 7
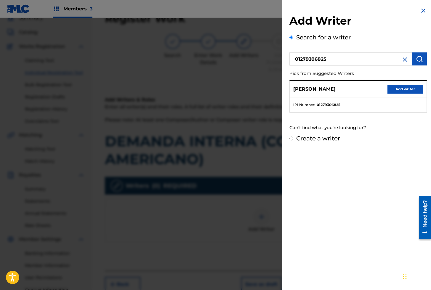
click at [415, 90] on button "Add writer" at bounding box center [406, 89] width 36 height 9
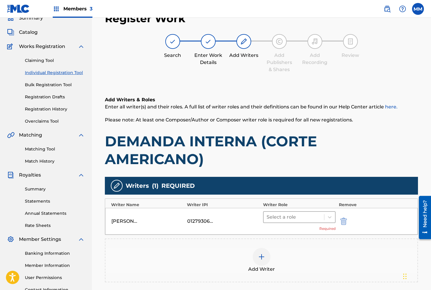
click at [287, 218] on div at bounding box center [294, 217] width 55 height 8
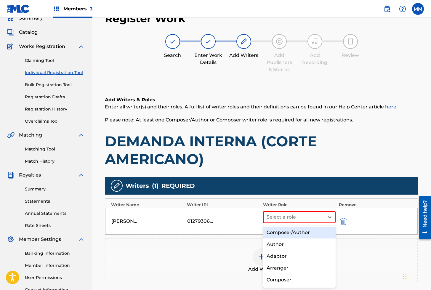
click at [294, 233] on div "Composer/Author" at bounding box center [299, 233] width 73 height 12
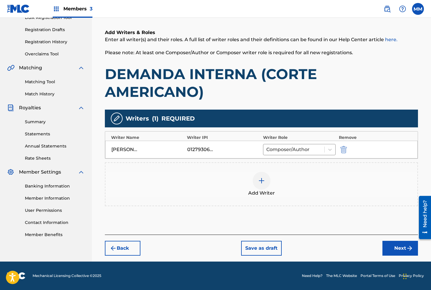
click at [400, 251] on button "Next" at bounding box center [401, 248] width 36 height 15
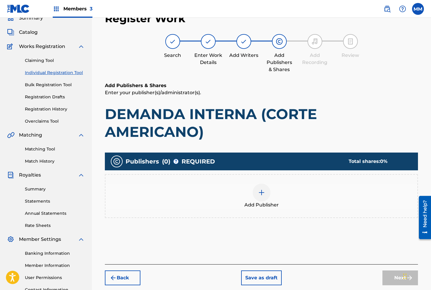
click at [264, 197] on div at bounding box center [262, 193] width 18 height 18
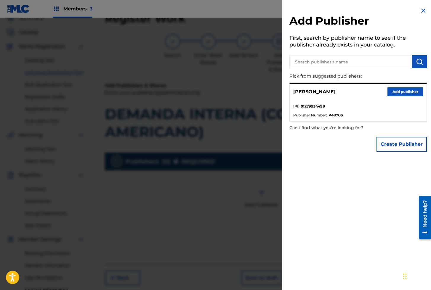
click at [393, 93] on button "Add publisher" at bounding box center [406, 91] width 36 height 9
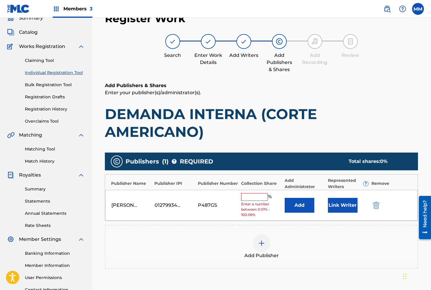
click at [347, 205] on button "Link Writer" at bounding box center [343, 205] width 30 height 15
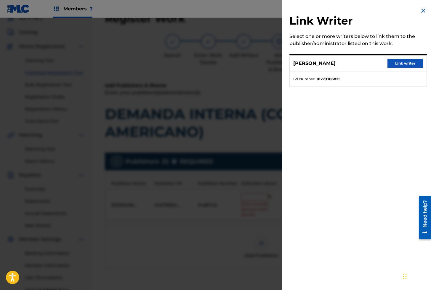
click at [409, 60] on button "Link writer" at bounding box center [406, 63] width 36 height 9
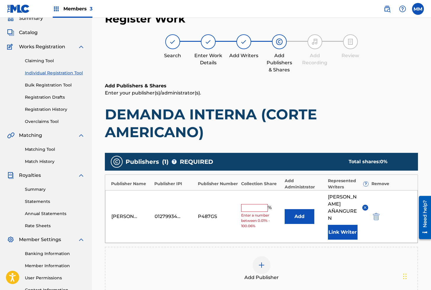
click at [254, 204] on input "text" at bounding box center [254, 208] width 27 height 8
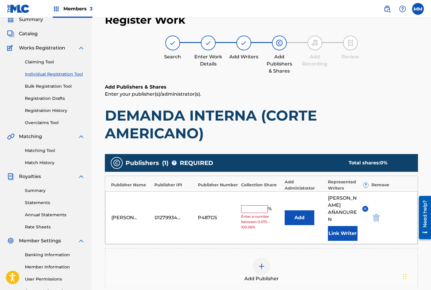
click at [254, 205] on input "text" at bounding box center [254, 209] width 27 height 8
type input "100"
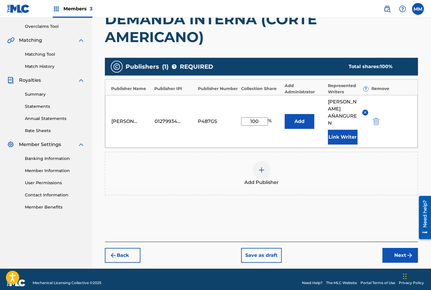
click at [388, 249] on button "Next" at bounding box center [401, 255] width 36 height 15
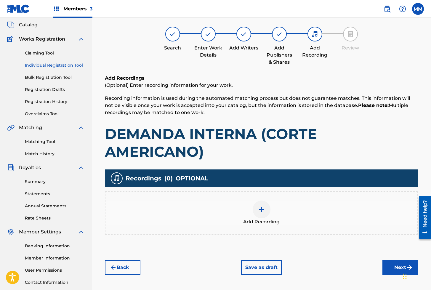
scroll to position [27, 0]
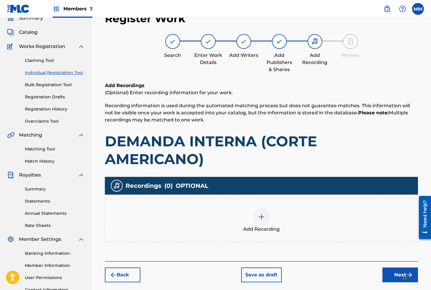
click at [269, 219] on div at bounding box center [262, 217] width 18 height 18
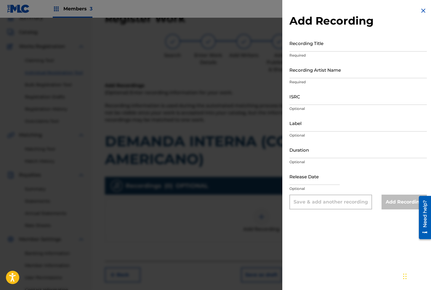
click at [314, 45] on input "Recording Title" at bounding box center [359, 43] width 138 height 17
paste input "DEMANDA INTERNA"
type input "DEMANDA INTERNA"
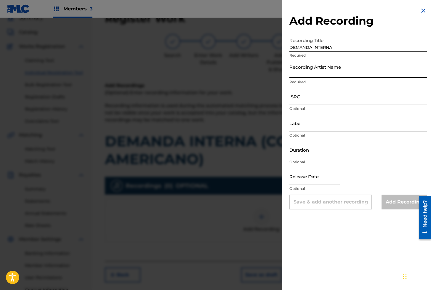
click at [304, 67] on input "Recording Artist Name" at bounding box center [359, 69] width 138 height 17
paste input "CORTE AMERICANO"
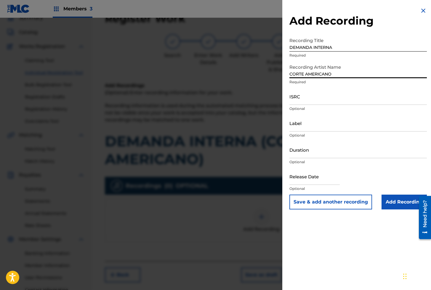
type input "CORTE AMERICANO"
click at [302, 98] on input "ISRC" at bounding box center [359, 96] width 138 height 17
paste input "AEA3A2142702"
type input "AEA3A2142702"
click at [397, 207] on input "Add Recording" at bounding box center [404, 202] width 45 height 15
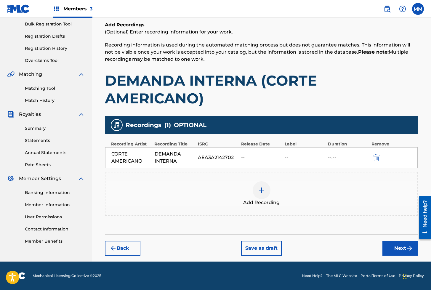
click at [391, 250] on button "Next" at bounding box center [401, 248] width 36 height 15
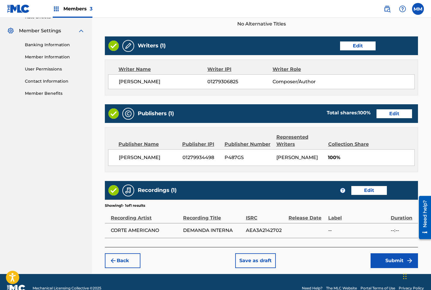
scroll to position [254, 0]
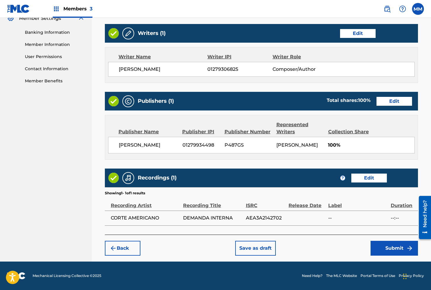
click at [389, 248] on button "Submit" at bounding box center [394, 248] width 47 height 15
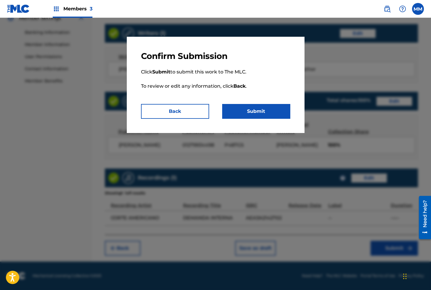
click at [251, 110] on button "Submit" at bounding box center [256, 111] width 68 height 15
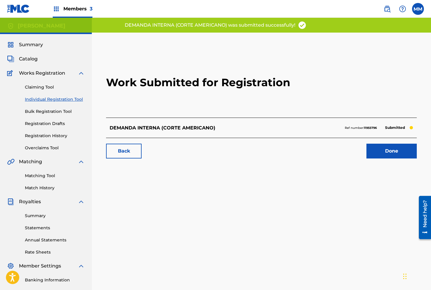
click at [367, 149] on link "Done" at bounding box center [392, 151] width 50 height 15
